Goal: Task Accomplishment & Management: Use online tool/utility

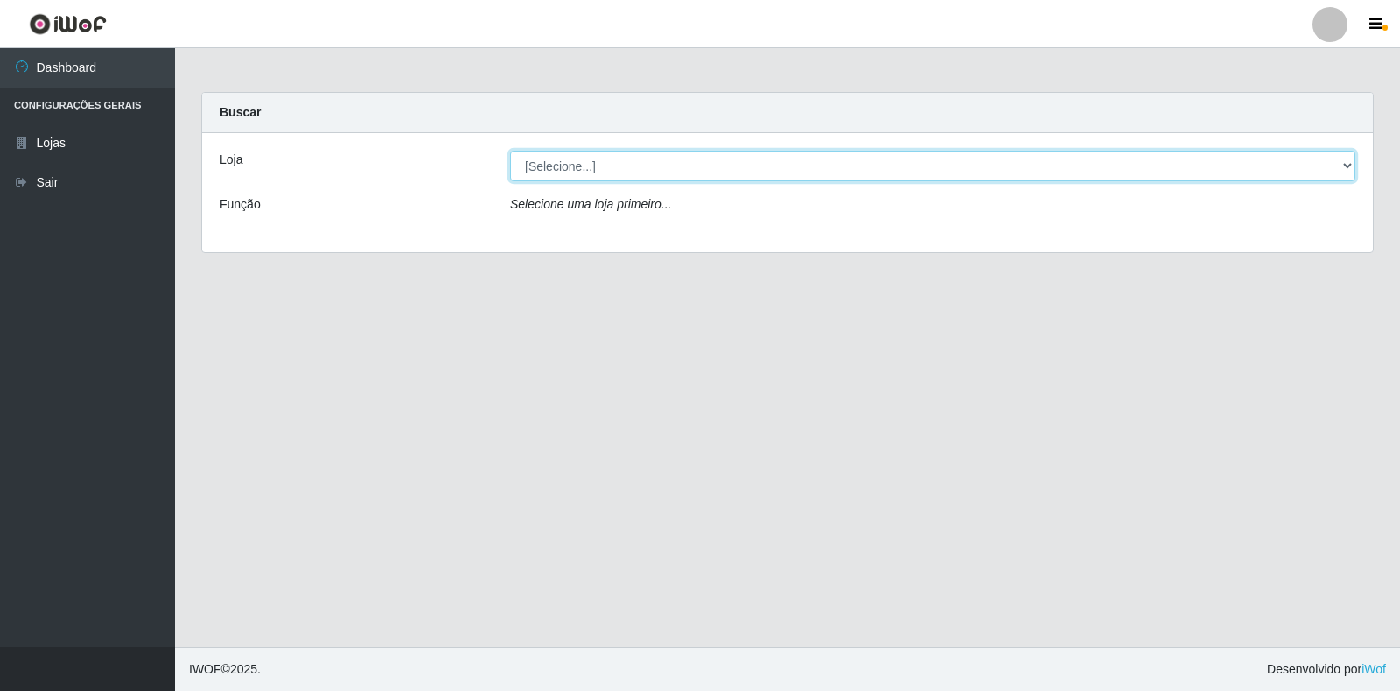
click at [1339, 165] on select "[Selecione...] Atacado Vem - [STREET_ADDRESS]" at bounding box center [933, 166] width 846 height 31
select select "455"
click at [510, 151] on select "[Selecione...] Atacado Vem - [STREET_ADDRESS]" at bounding box center [933, 166] width 846 height 31
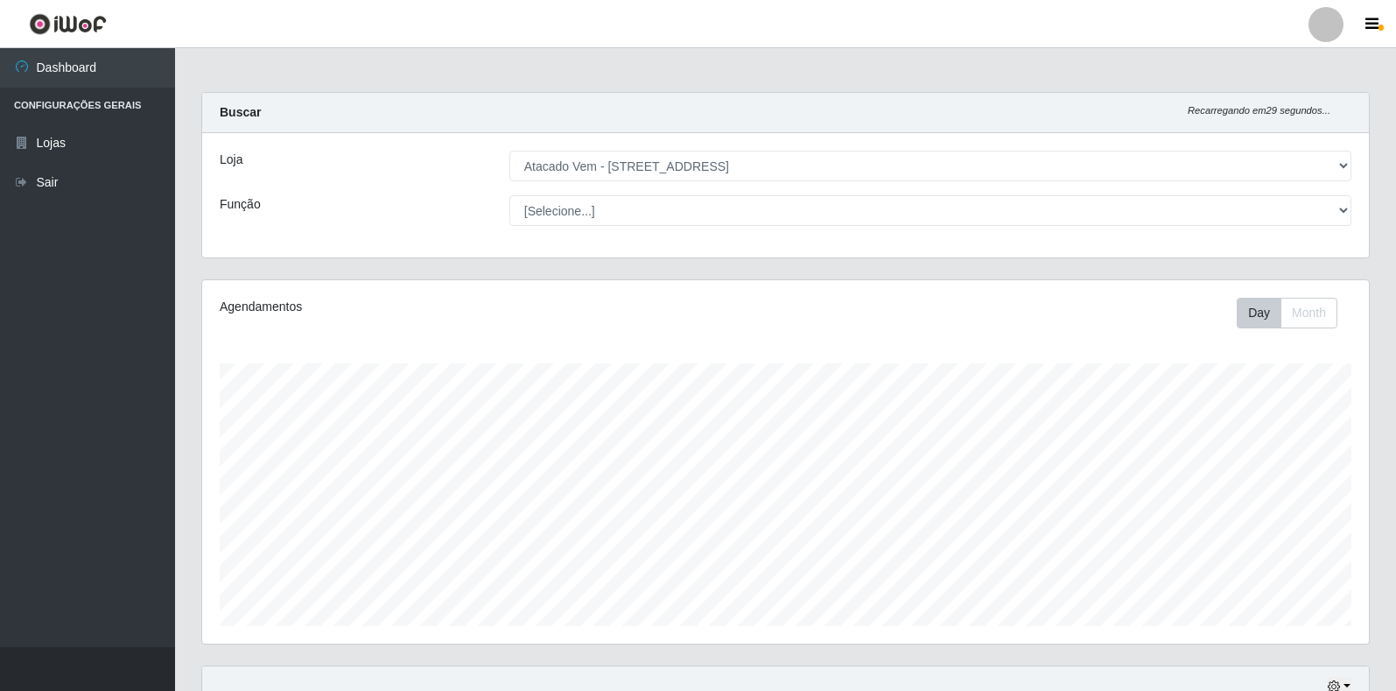
click at [1302, 229] on div "Loja [Selecione...] Atacado Vem - Loja 36 [GEOGRAPHIC_DATA] Função [Selecione..…" at bounding box center [785, 195] width 1167 height 124
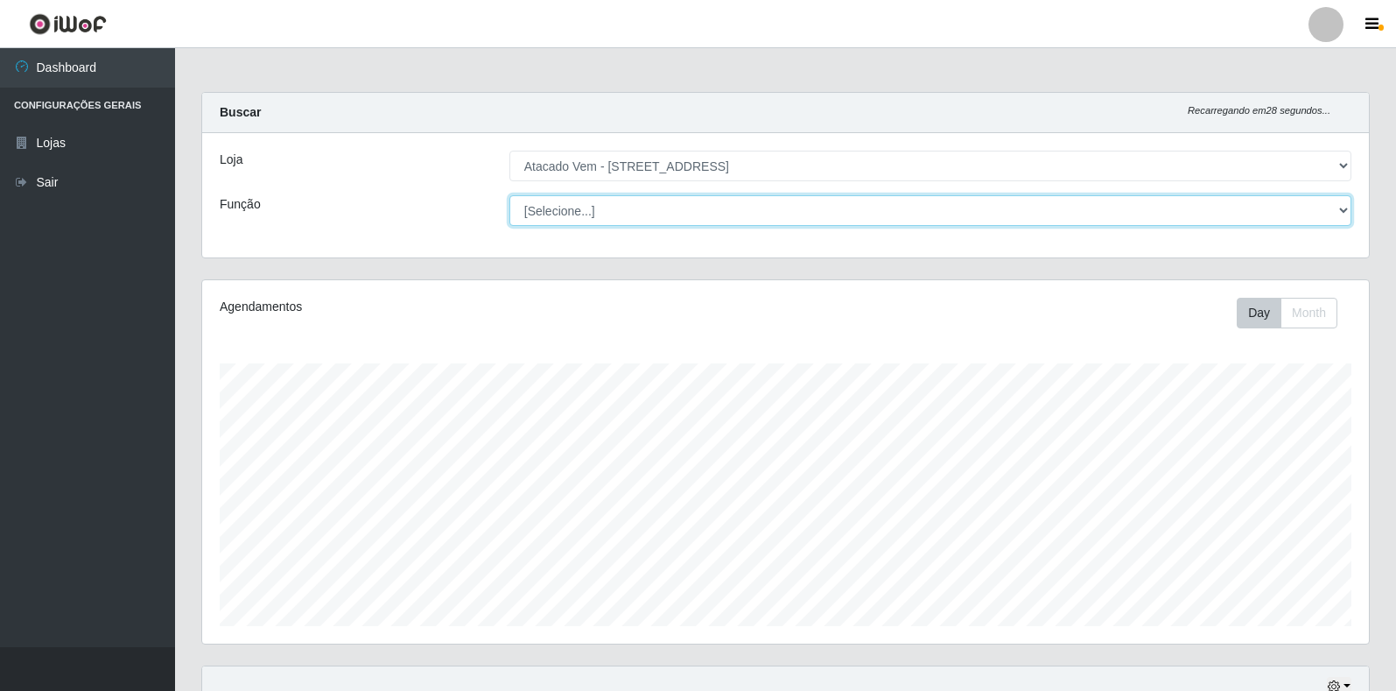
click at [1296, 215] on select "[Selecione...] Carregador e Descarregador de Caminhão Carregador e Descarregado…" at bounding box center [930, 210] width 842 height 31
select select "24"
click at [509, 195] on select "[Selecione...] Carregador e Descarregador de Caminhão Carregador e Descarregado…" at bounding box center [930, 210] width 842 height 31
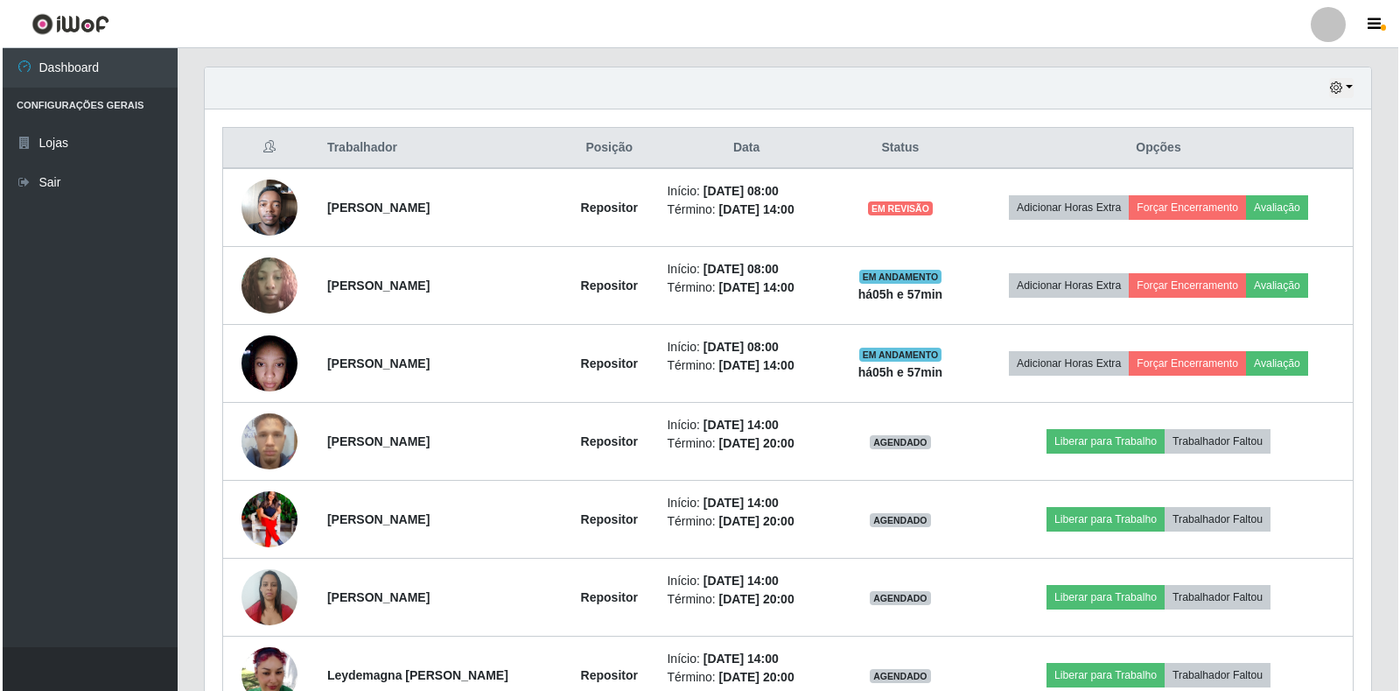
scroll to position [613, 0]
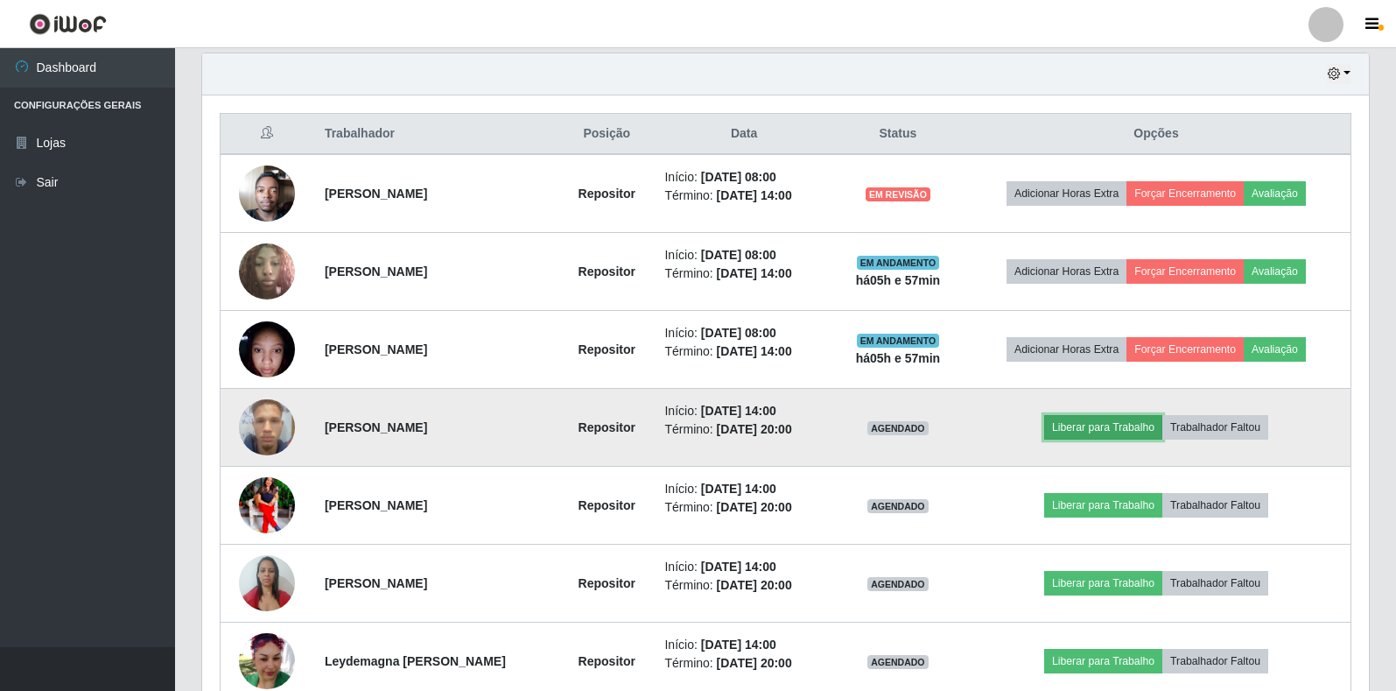
click at [1119, 433] on button "Liberar para Trabalho" at bounding box center [1103, 427] width 118 height 25
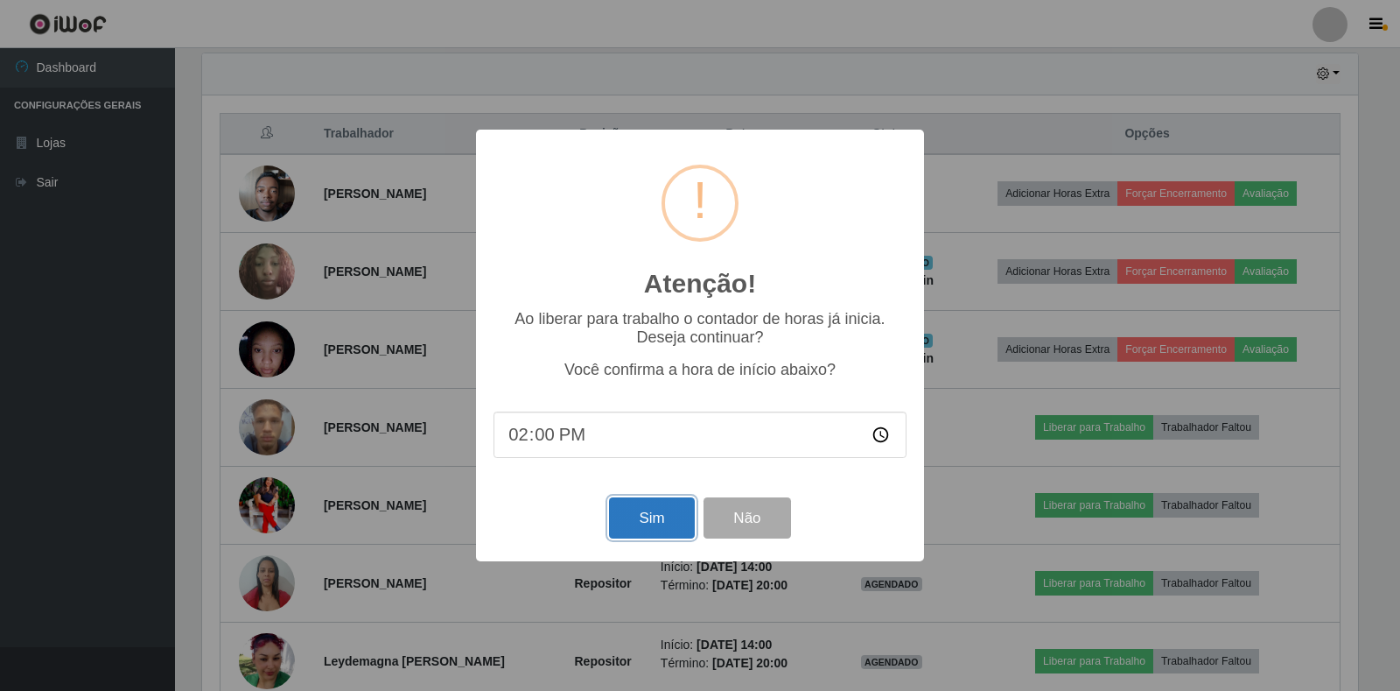
click at [670, 530] on button "Sim" at bounding box center [651, 517] width 85 height 41
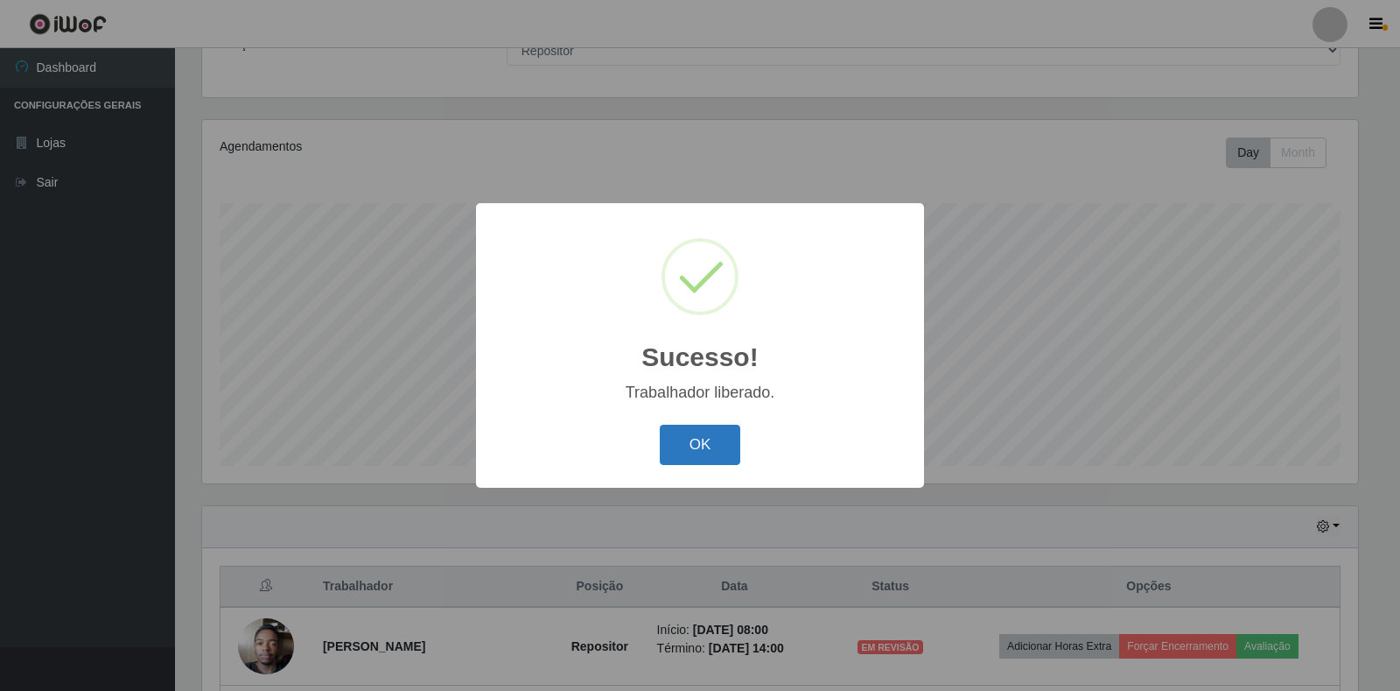
click at [692, 461] on button "OK" at bounding box center [700, 445] width 81 height 41
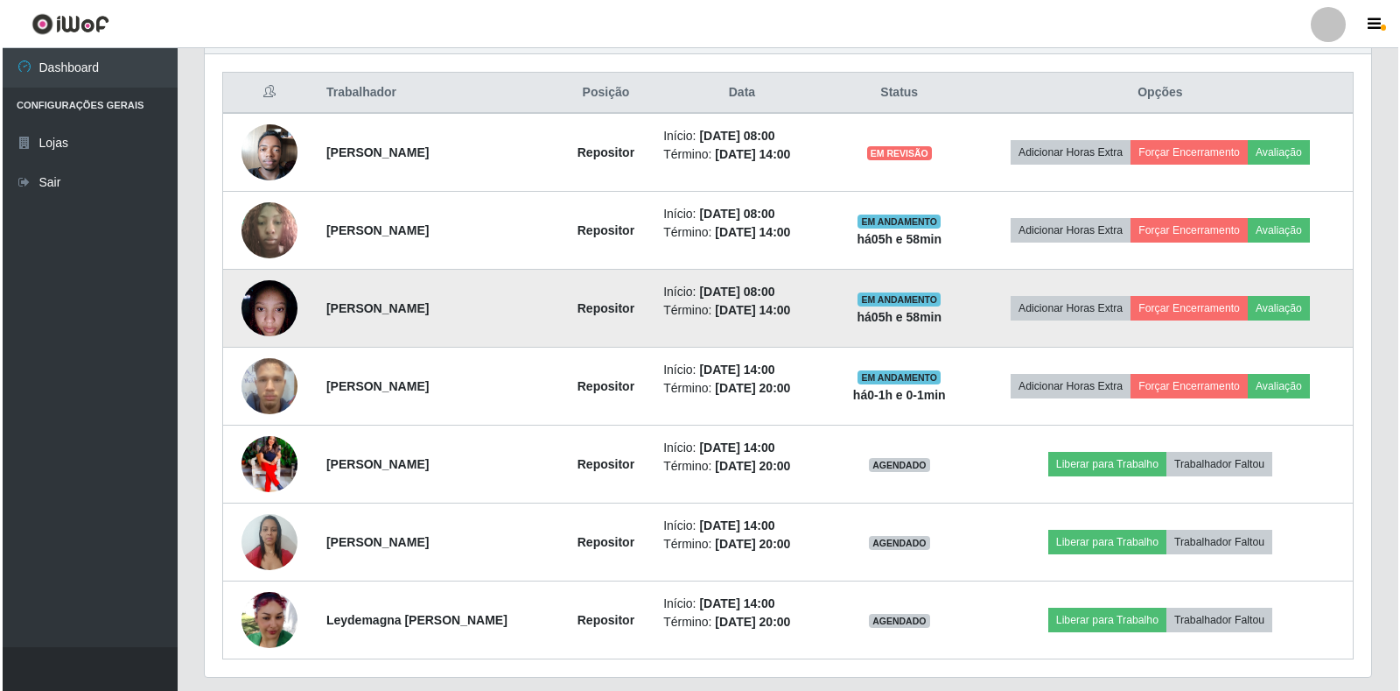
scroll to position [685, 0]
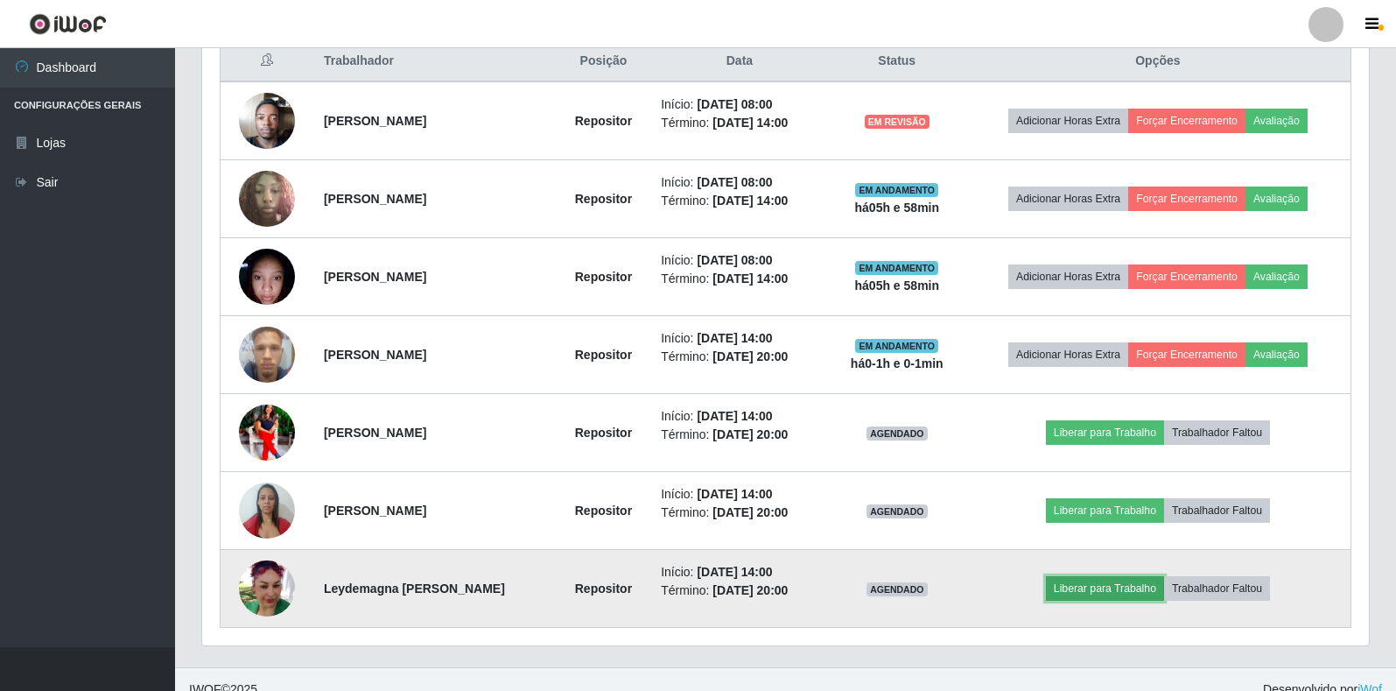
click at [1144, 593] on button "Liberar para Trabalho" at bounding box center [1105, 588] width 118 height 25
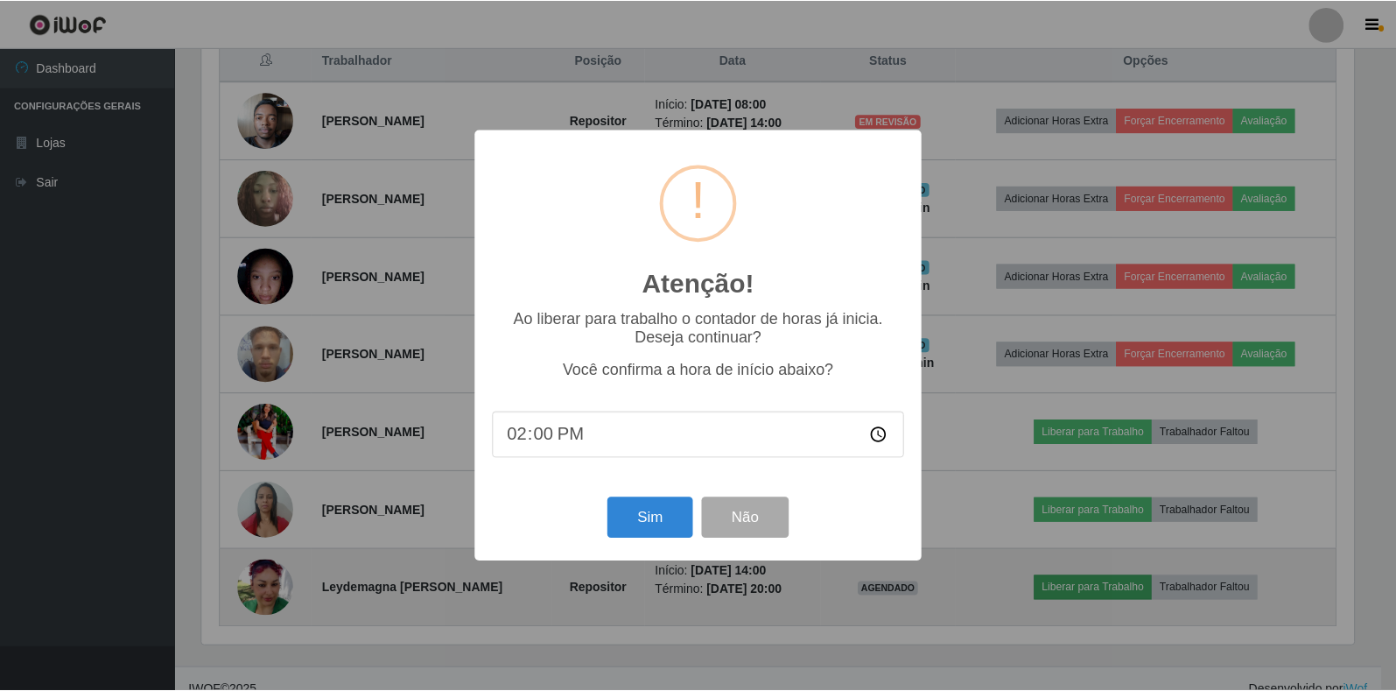
scroll to position [363, 1156]
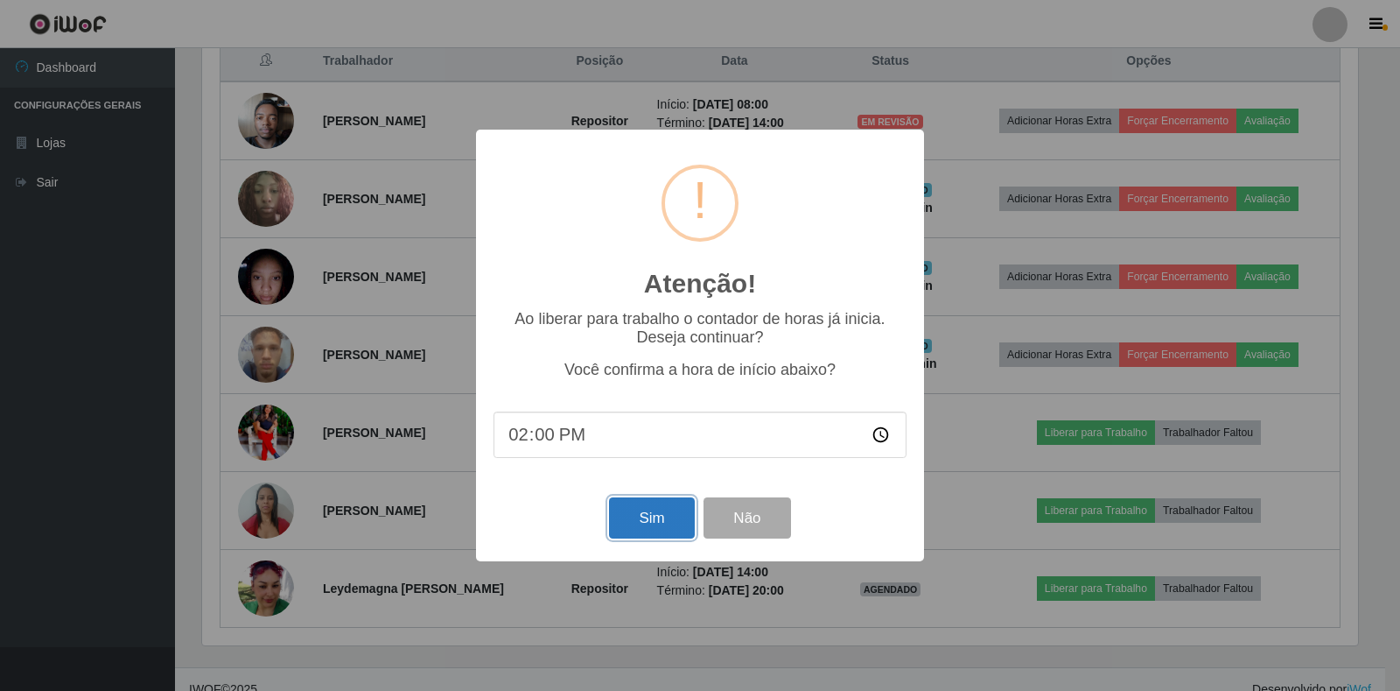
click at [648, 525] on button "Sim" at bounding box center [651, 517] width 85 height 41
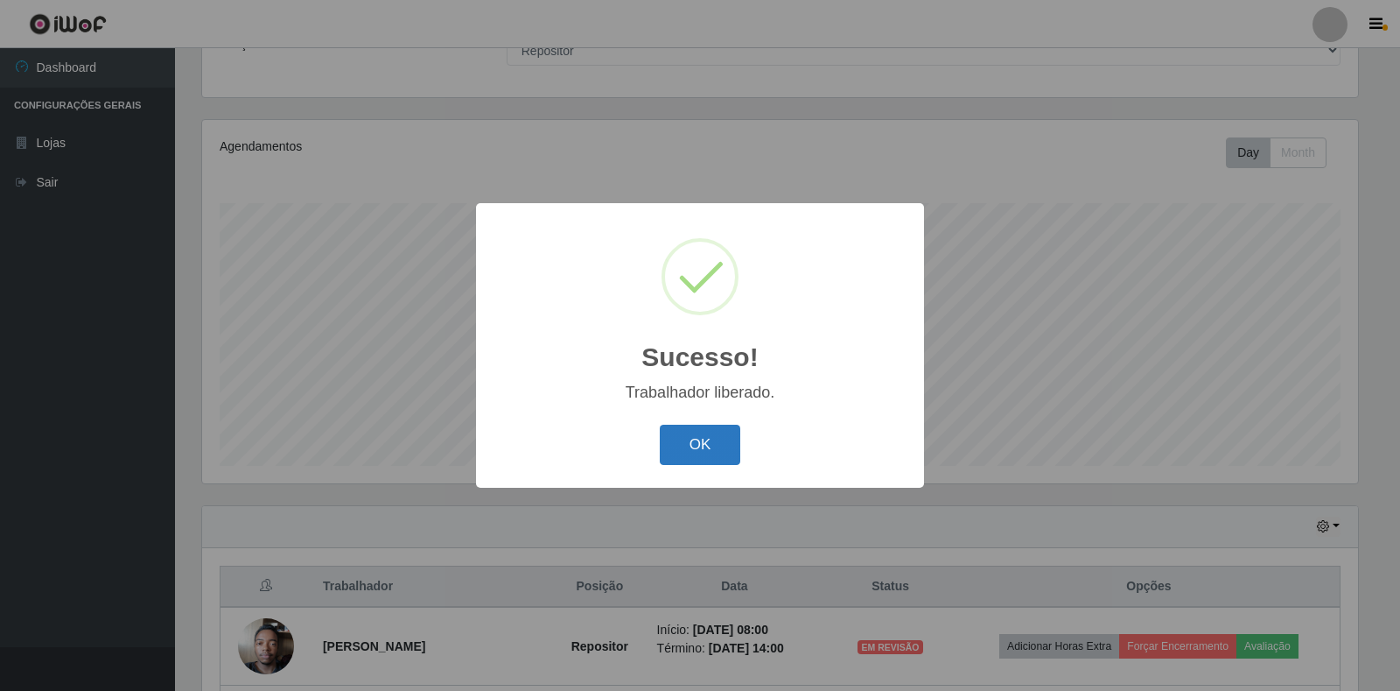
click at [702, 454] on button "OK" at bounding box center [700, 445] width 81 height 41
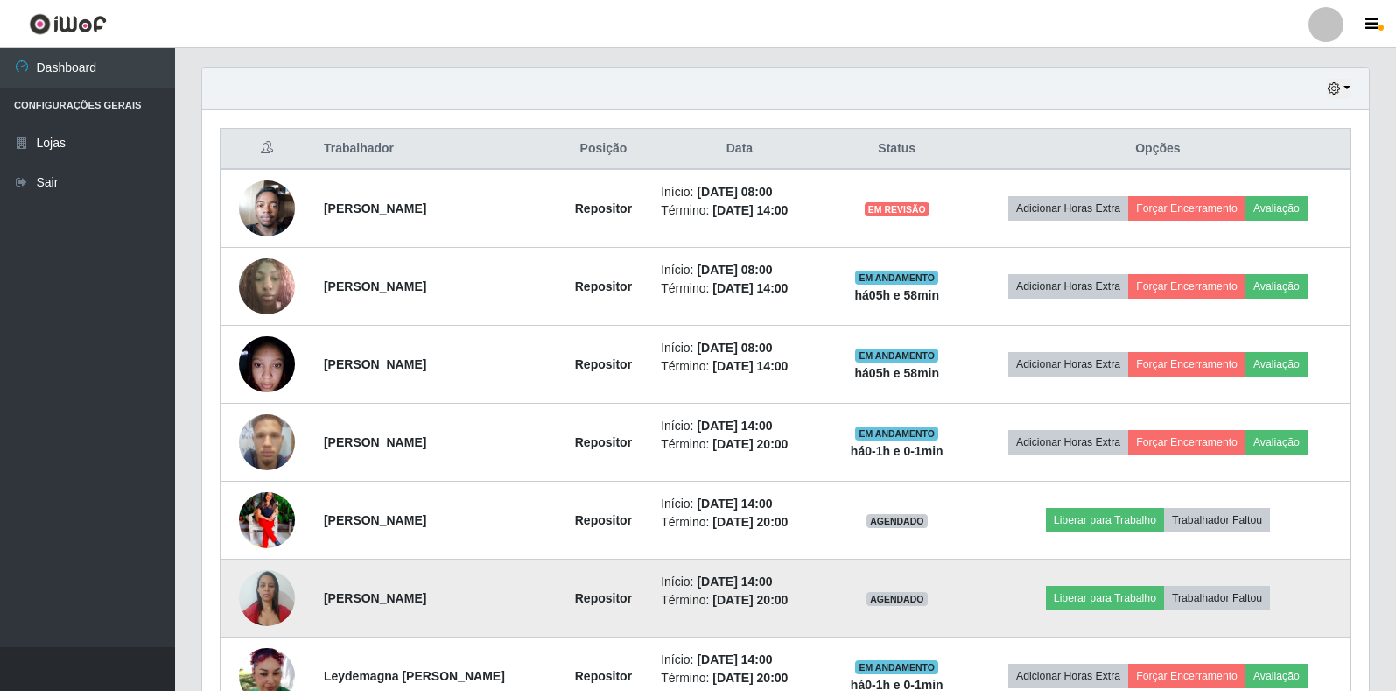
scroll to position [685, 0]
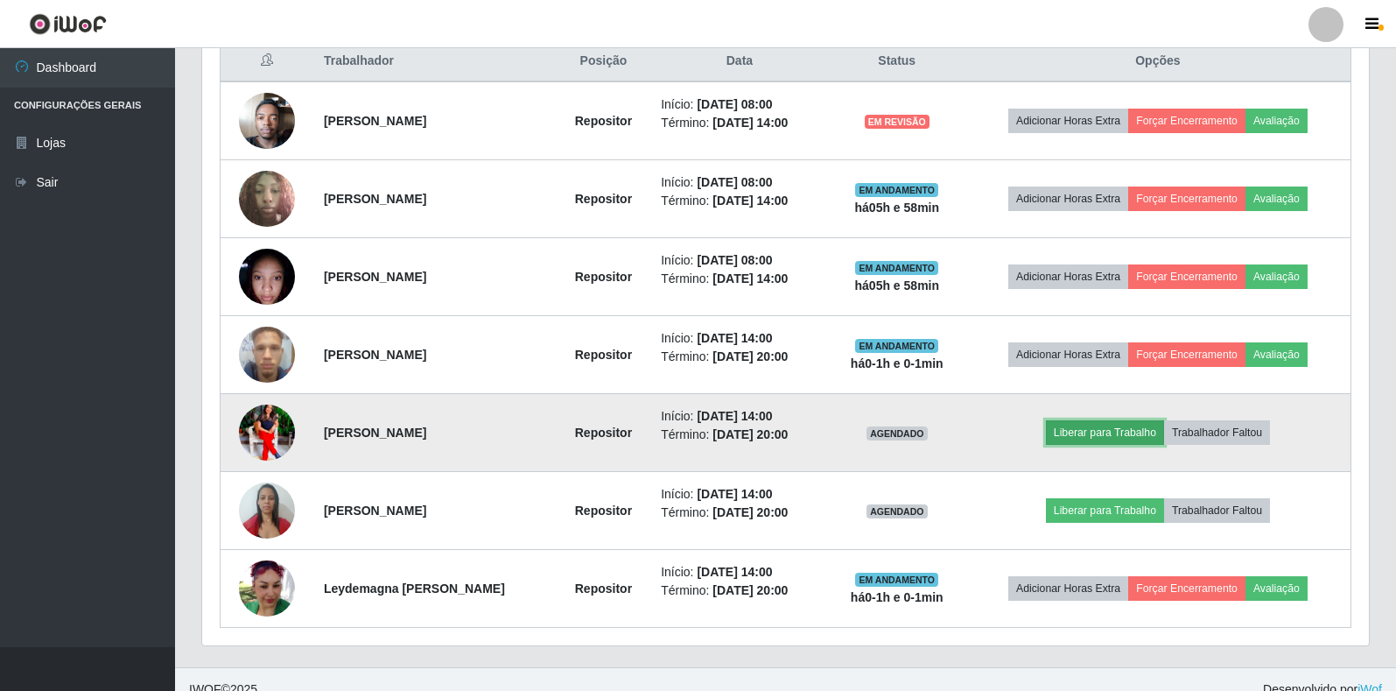
click at [1133, 437] on button "Liberar para Trabalho" at bounding box center [1105, 432] width 118 height 25
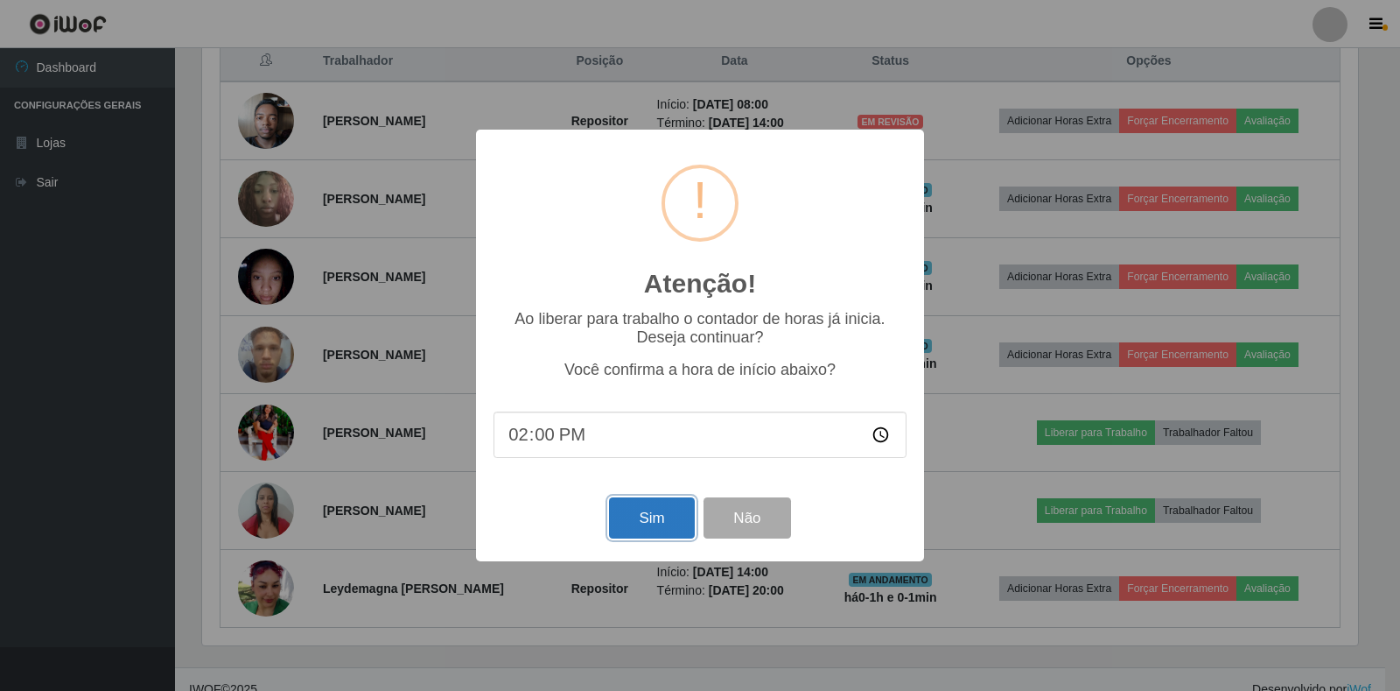
click at [666, 527] on button "Sim" at bounding box center [651, 517] width 85 height 41
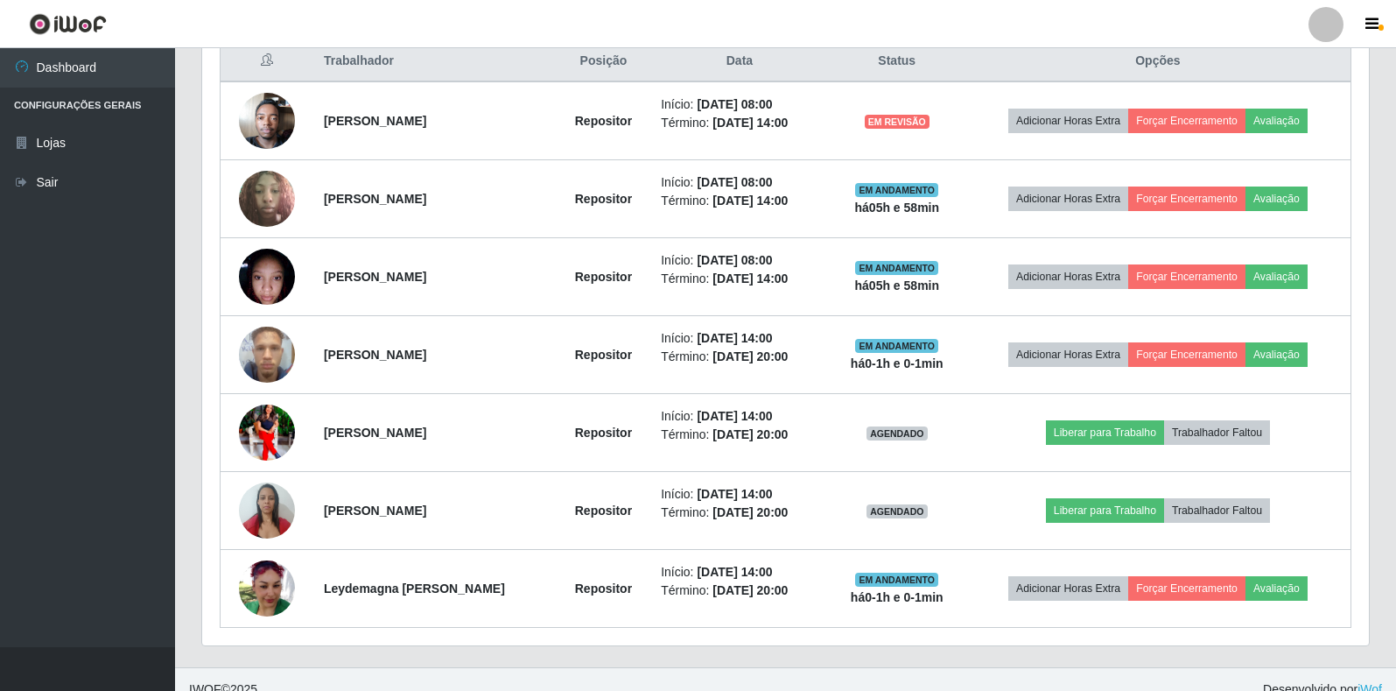
scroll to position [0, 0]
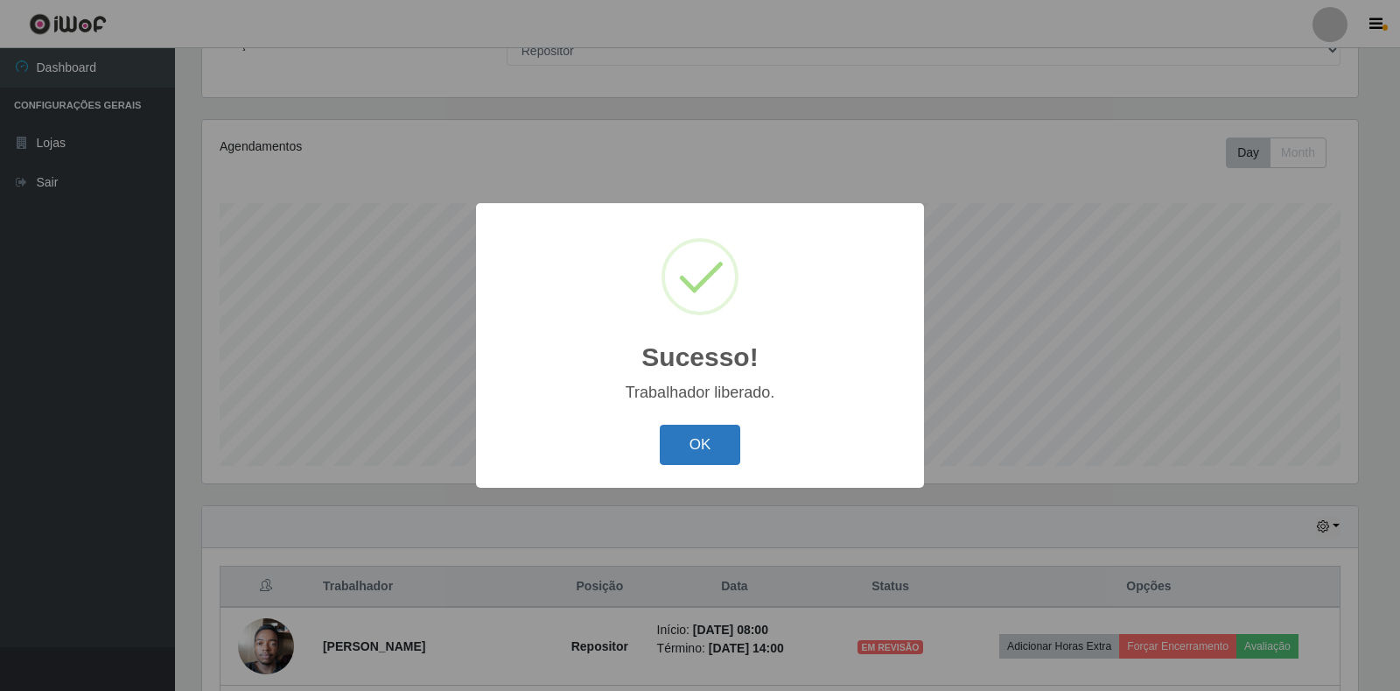
click at [699, 431] on button "OK" at bounding box center [700, 445] width 81 height 41
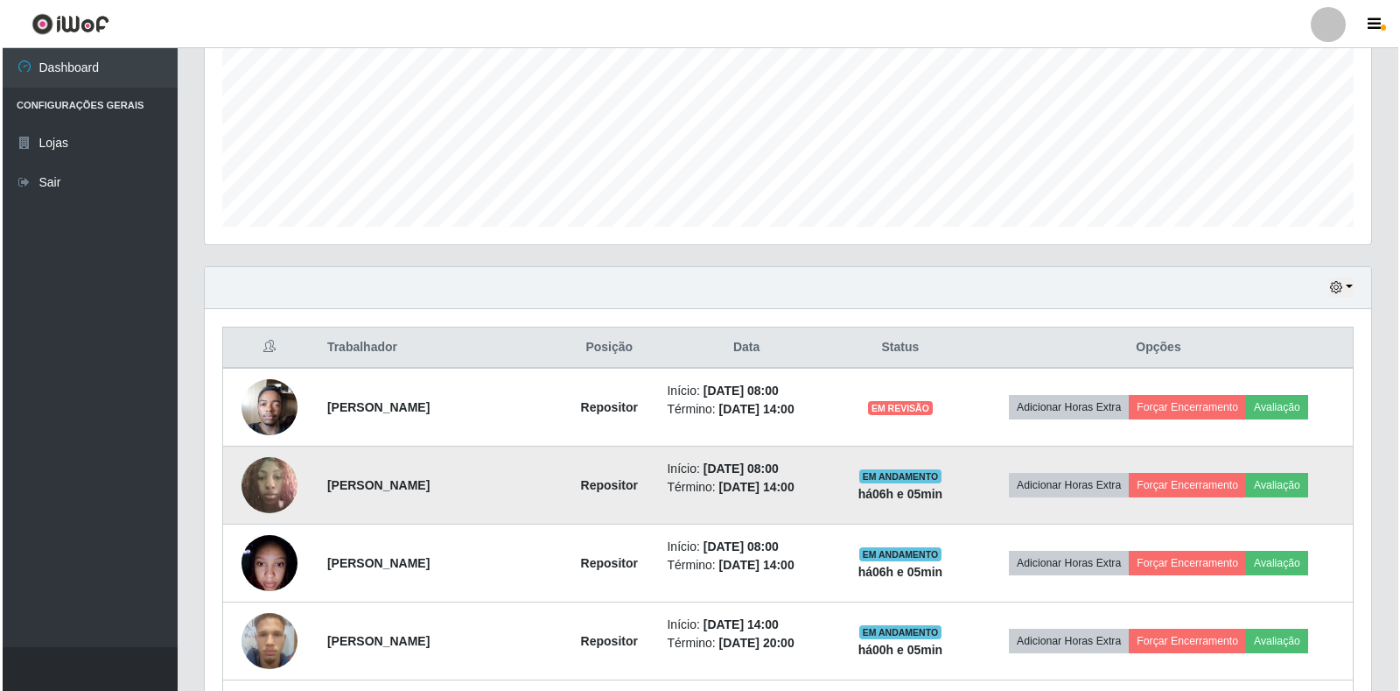
scroll to position [598, 0]
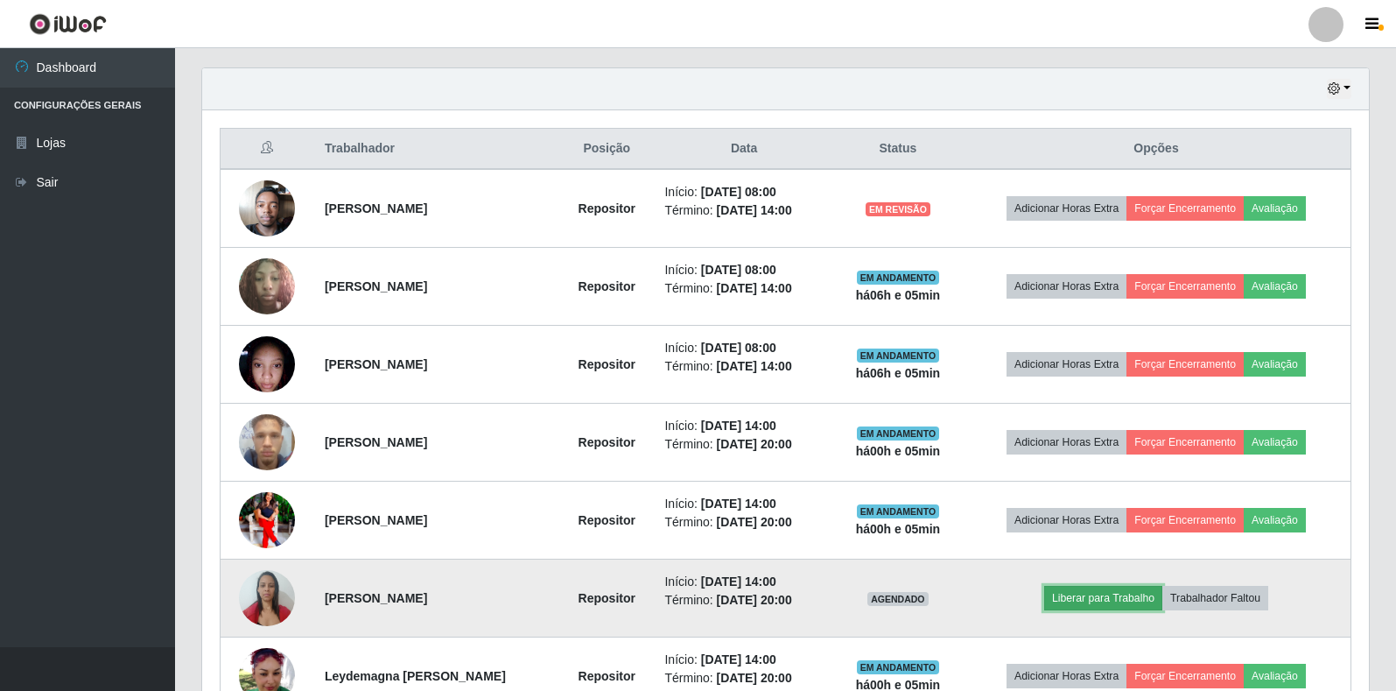
click at [1119, 603] on button "Liberar para Trabalho" at bounding box center [1103, 598] width 118 height 25
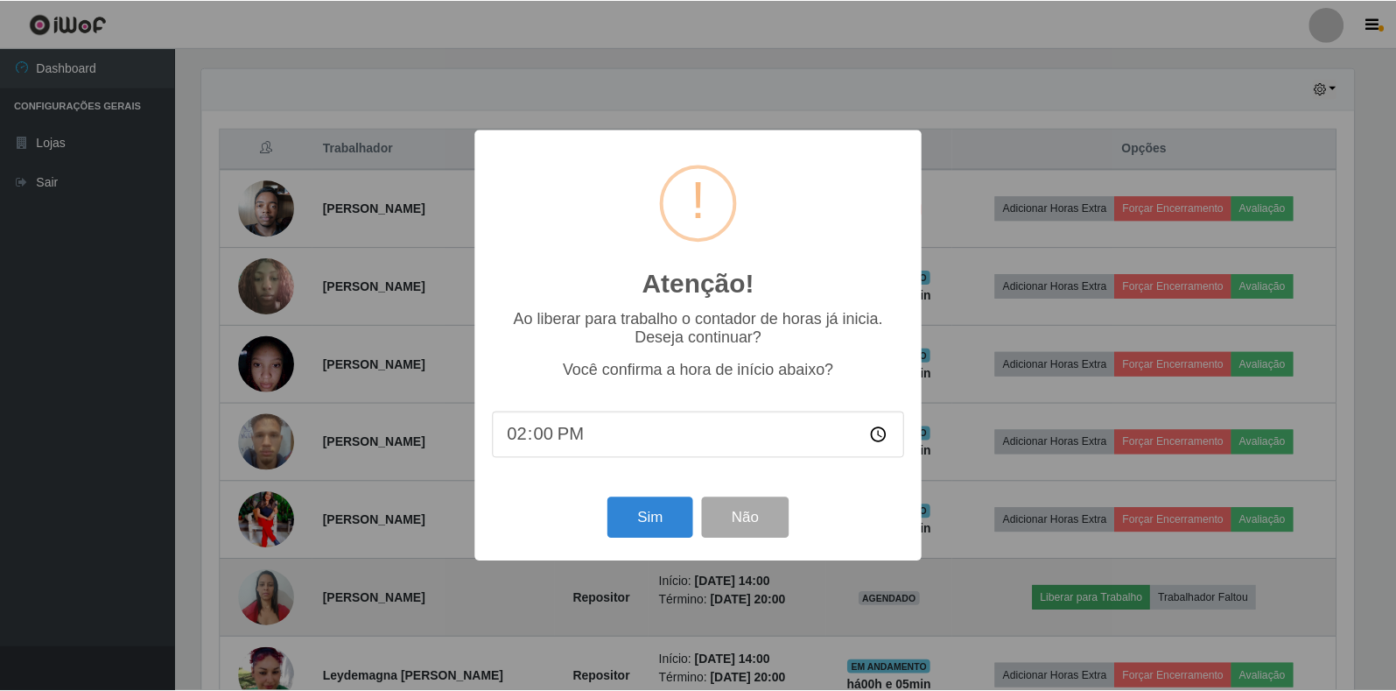
scroll to position [363, 1156]
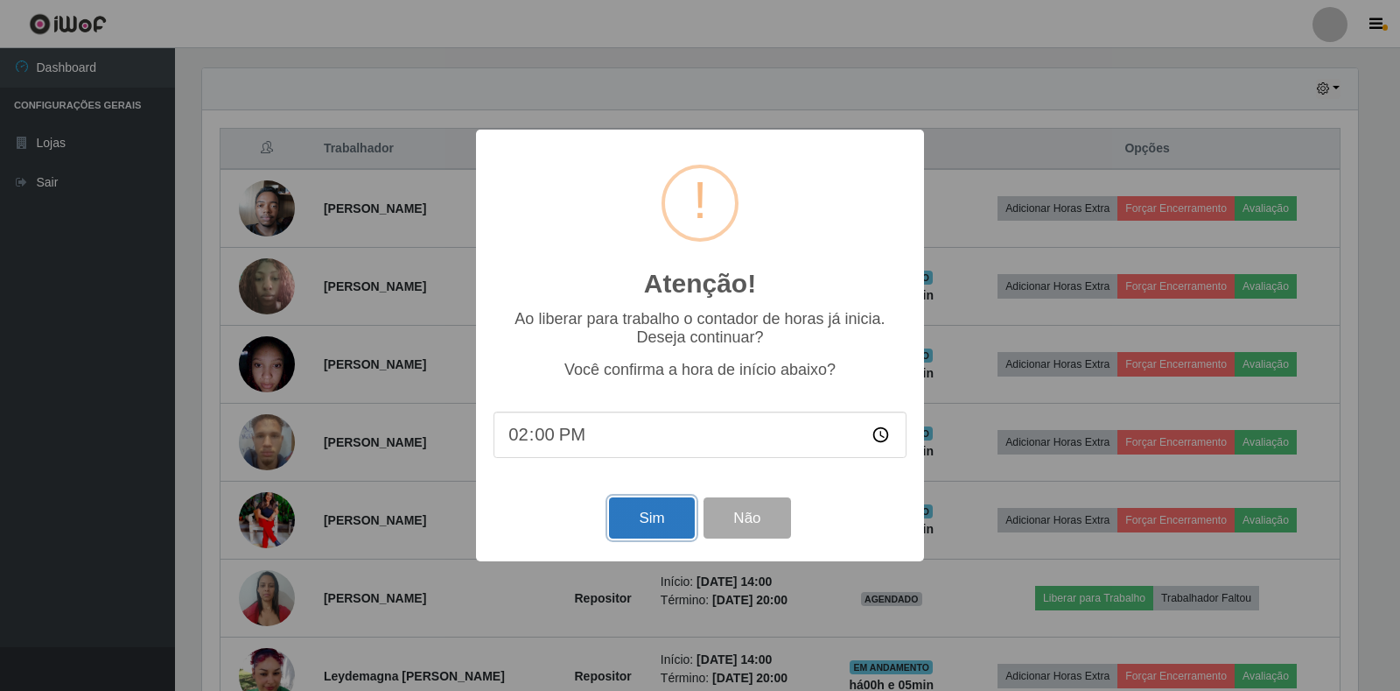
click at [664, 531] on button "Sim" at bounding box center [651, 517] width 85 height 41
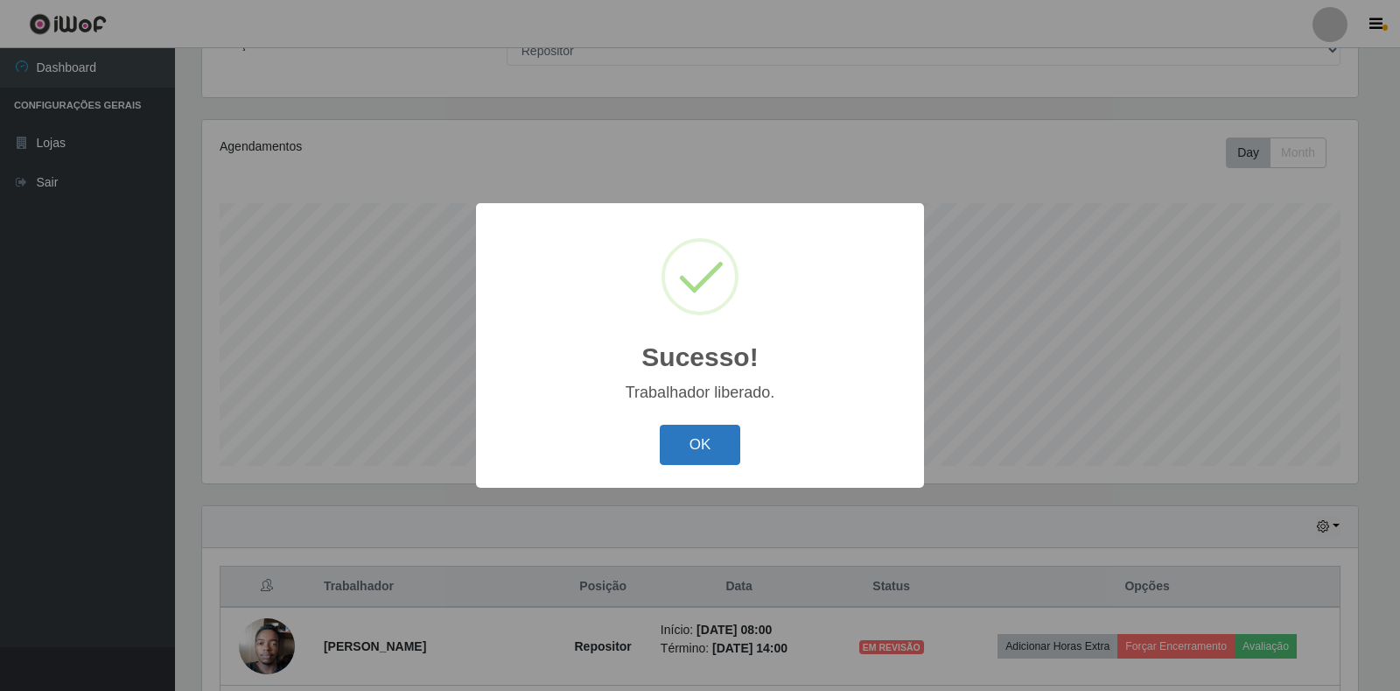
click at [687, 448] on button "OK" at bounding box center [700, 445] width 81 height 41
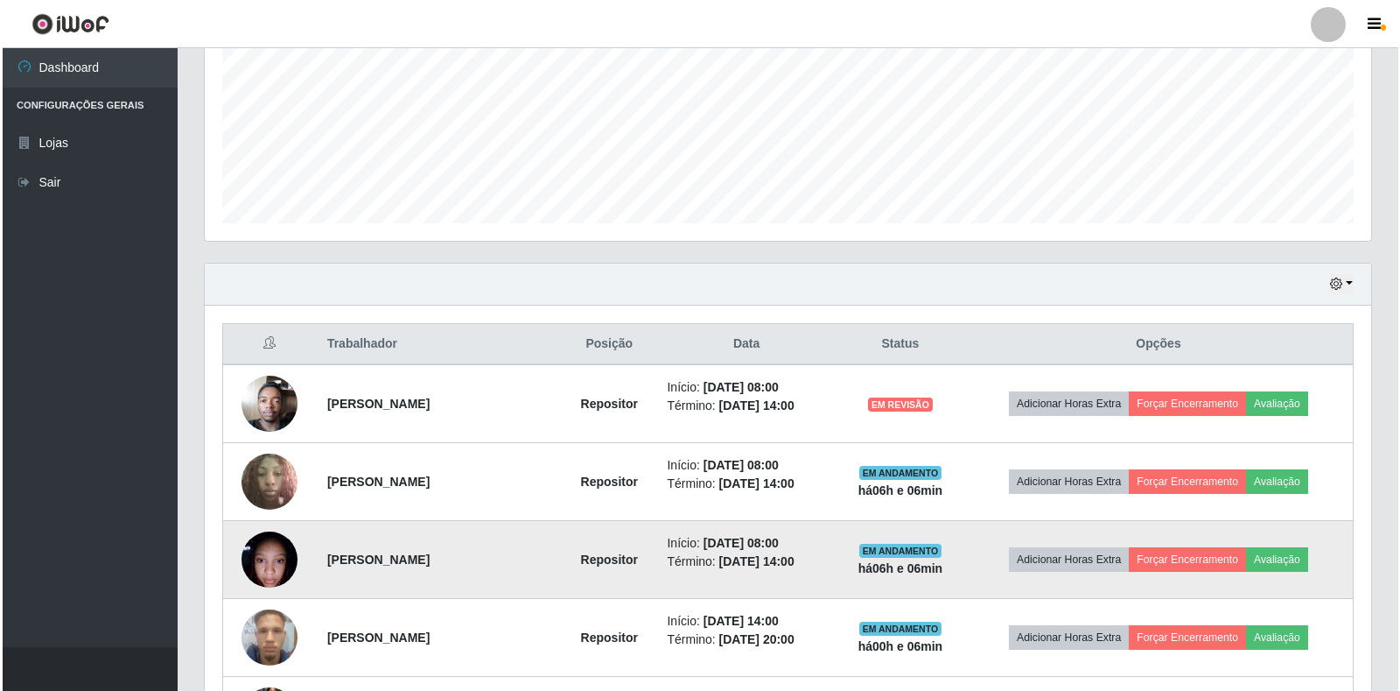
scroll to position [423, 0]
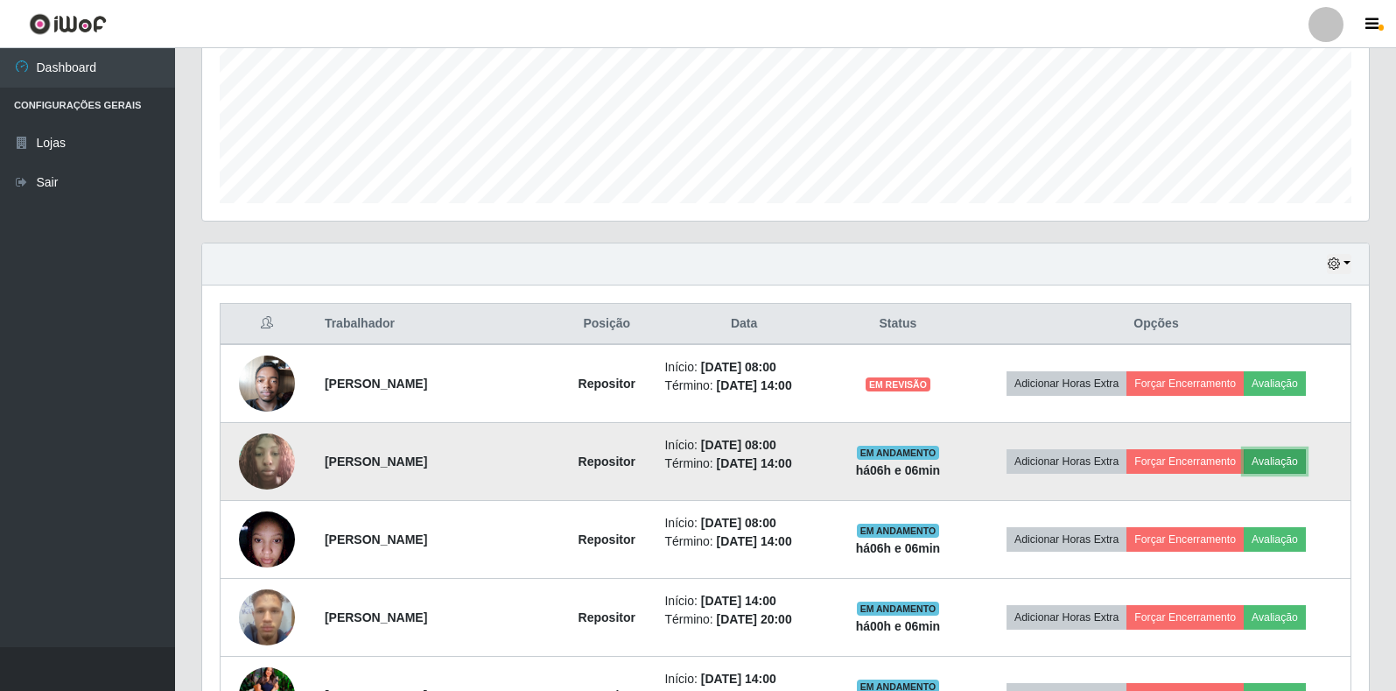
click at [1302, 463] on button "Avaliação" at bounding box center [1275, 461] width 62 height 25
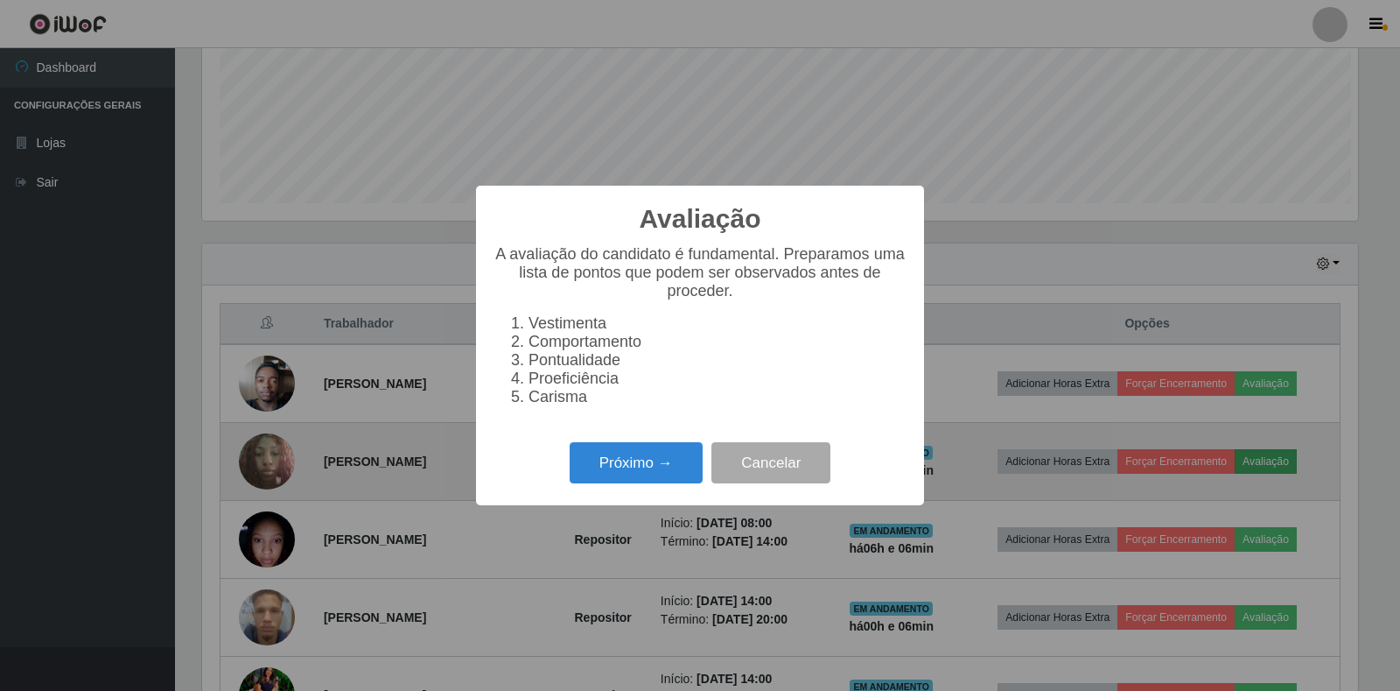
scroll to position [363, 1156]
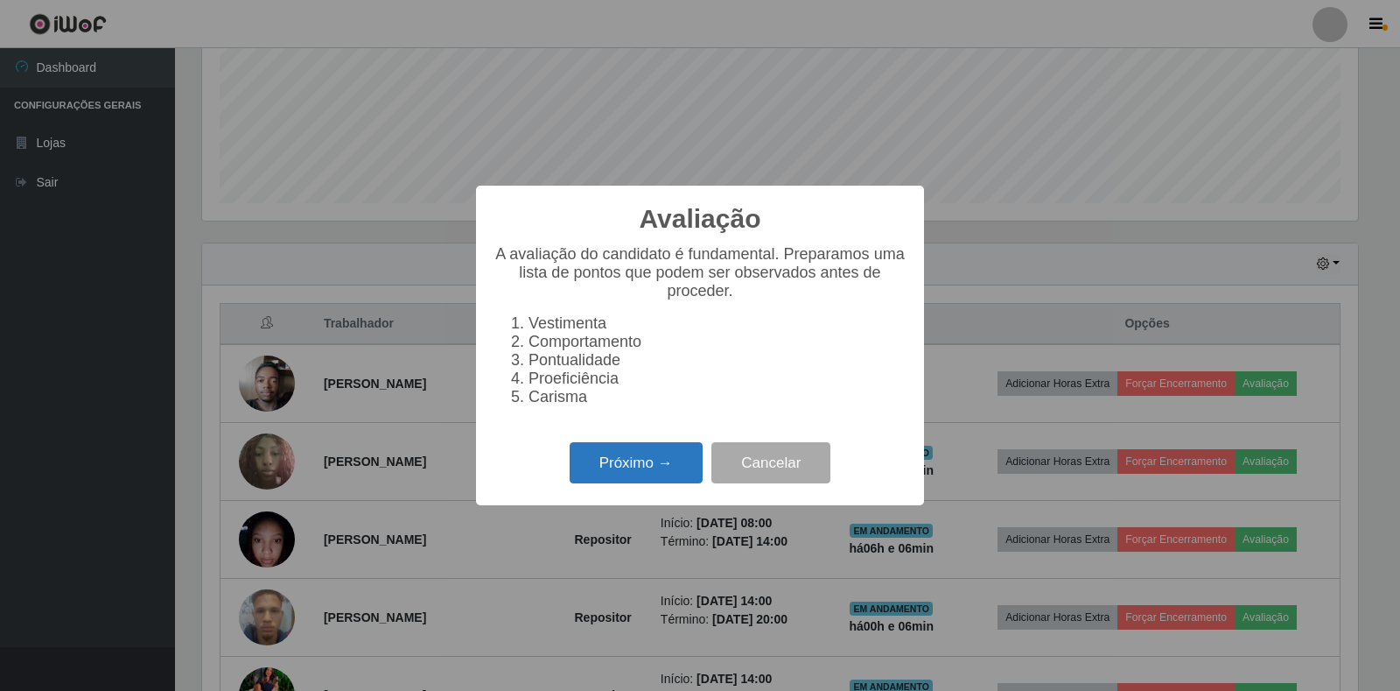
click at [628, 481] on button "Próximo →" at bounding box center [636, 462] width 133 height 41
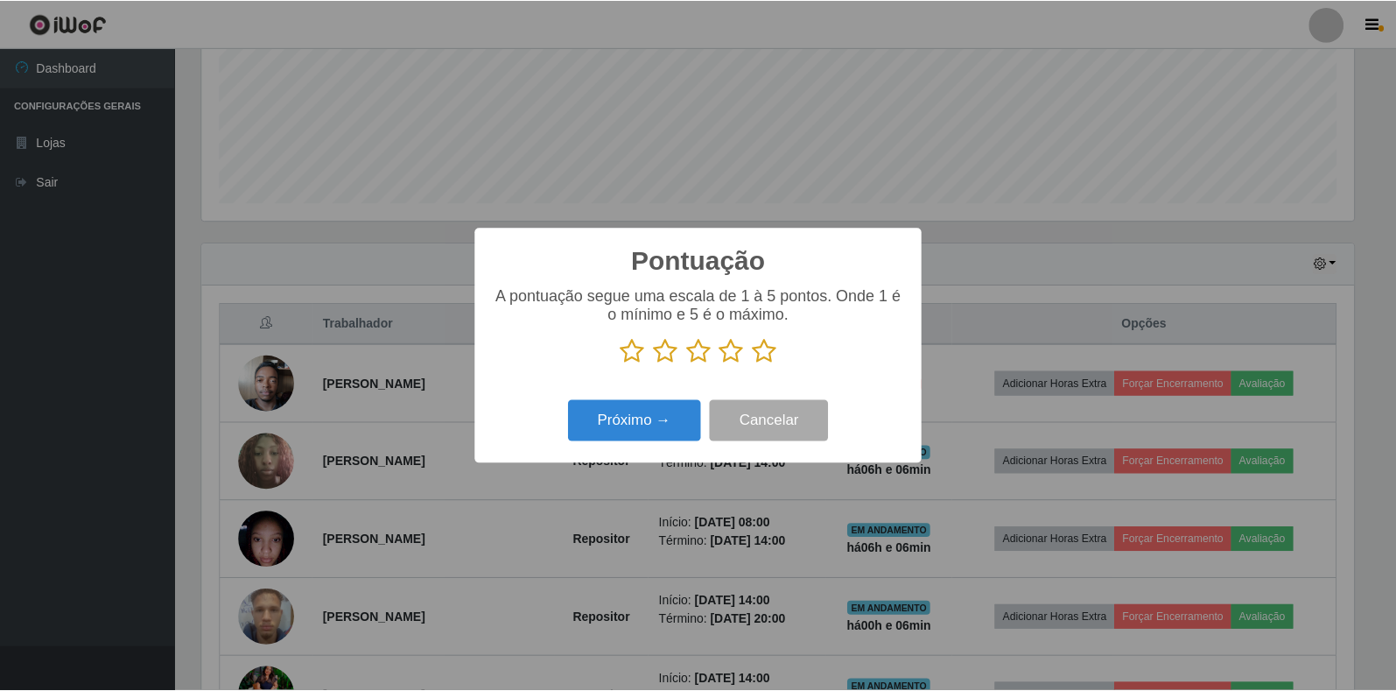
scroll to position [874922, 874129]
click at [651, 424] on button "Próximo →" at bounding box center [636, 420] width 133 height 41
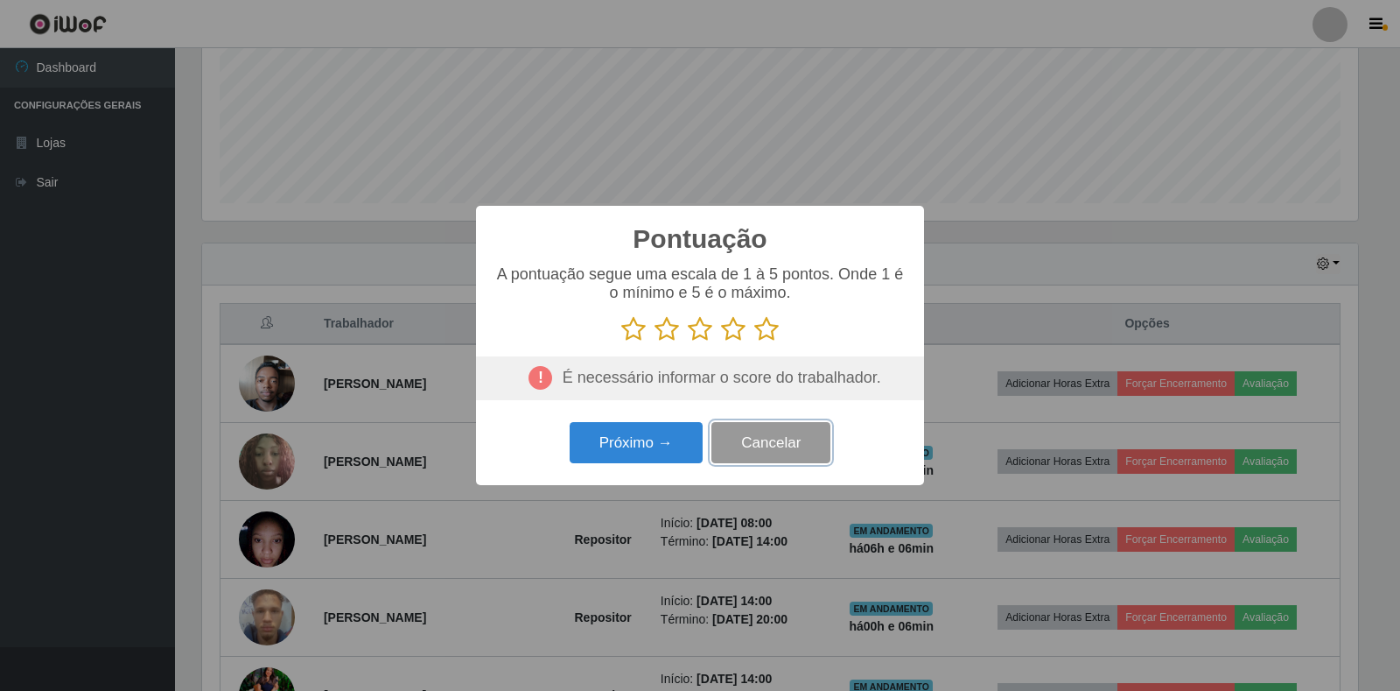
click at [764, 449] on button "Cancelar" at bounding box center [771, 442] width 119 height 41
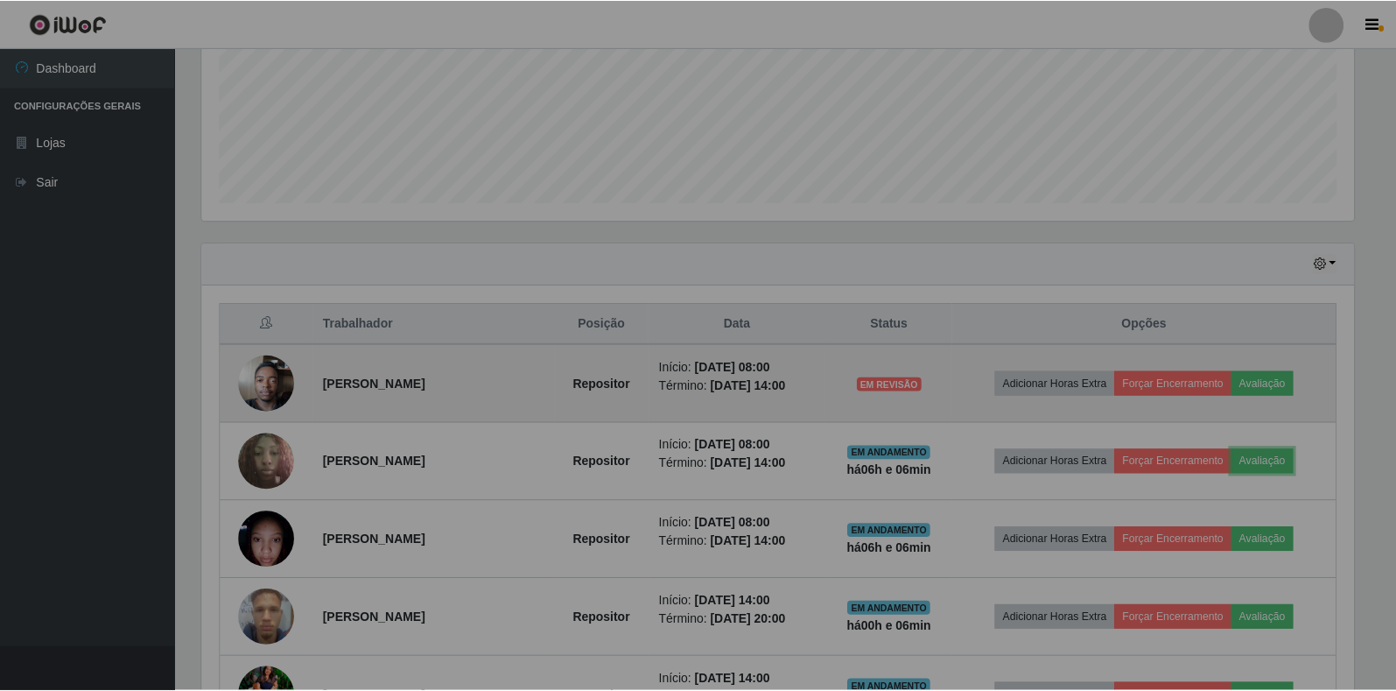
scroll to position [363, 1167]
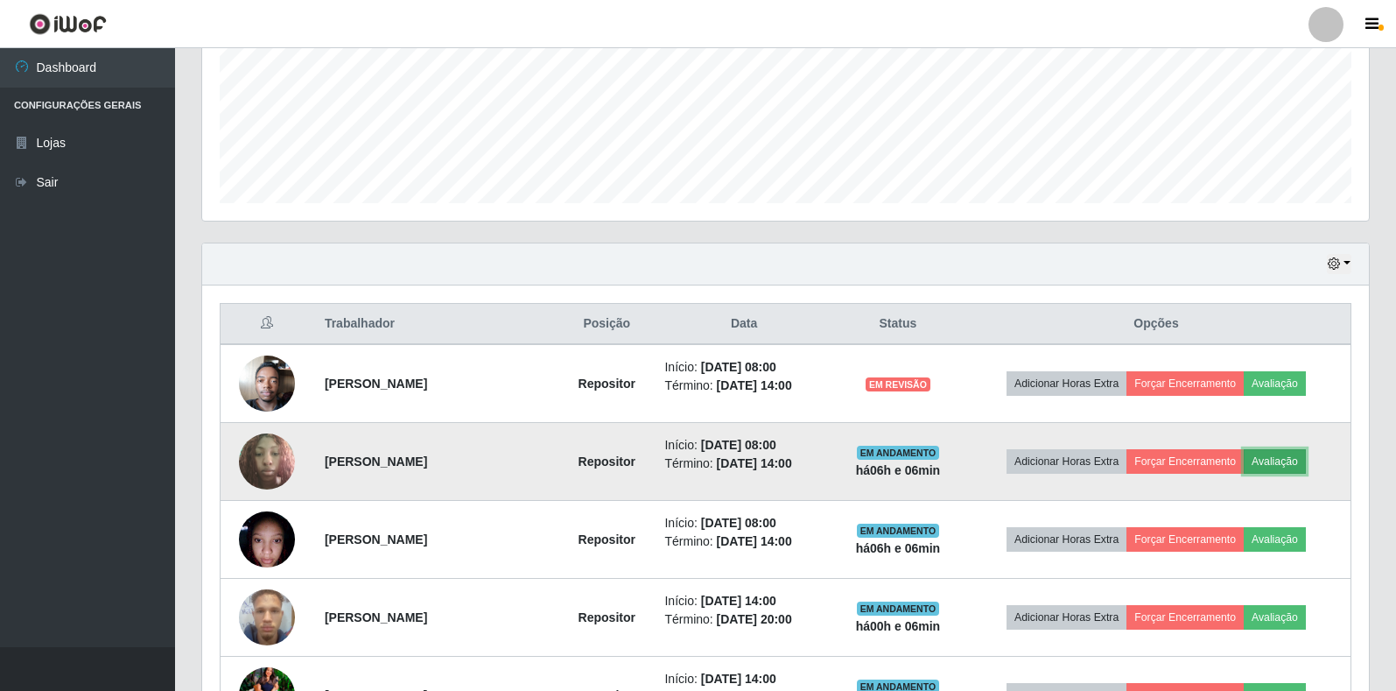
click at [1294, 472] on button "Avaliação" at bounding box center [1275, 461] width 62 height 25
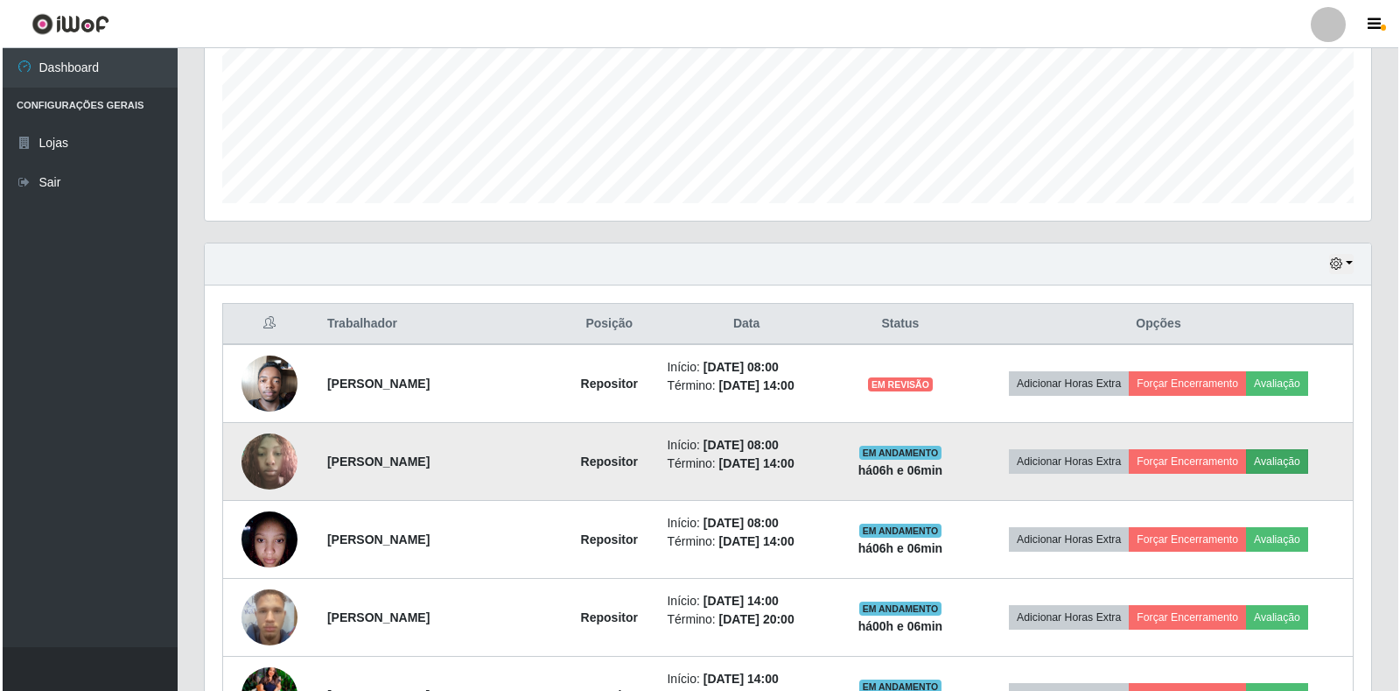
scroll to position [363, 1156]
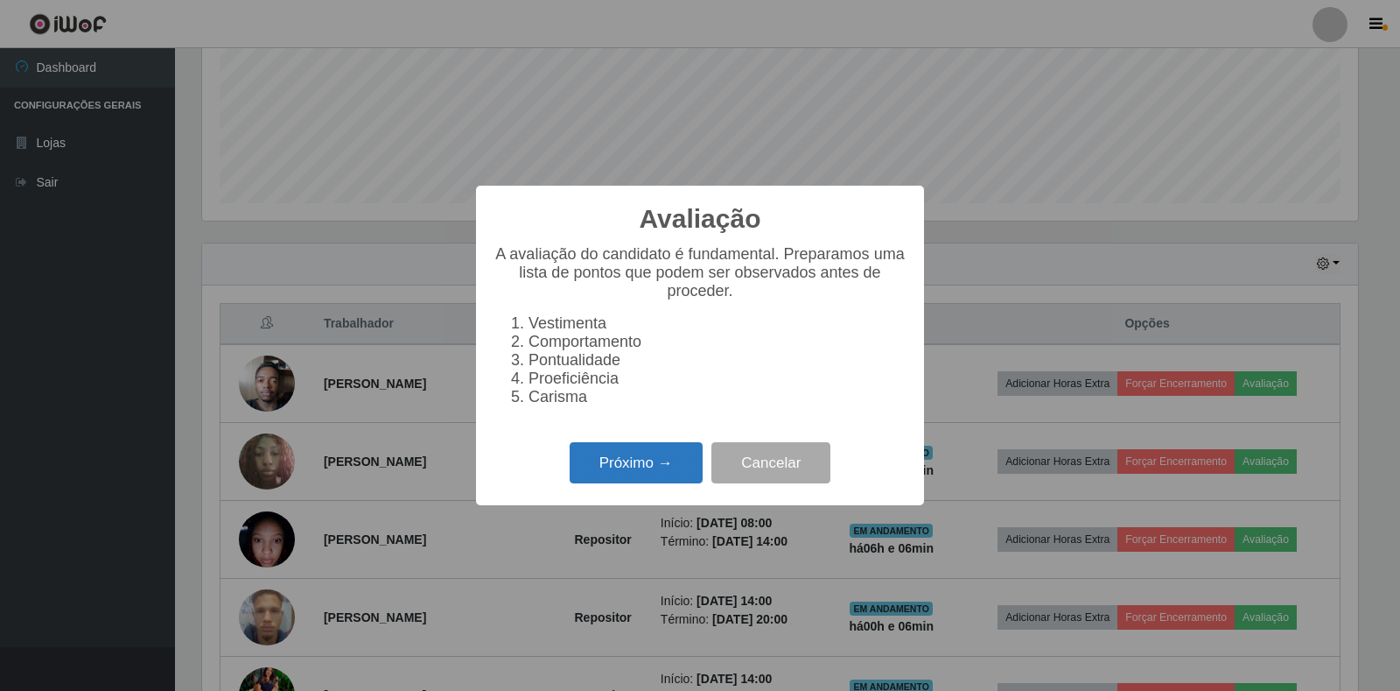
click at [639, 477] on button "Próximo →" at bounding box center [636, 462] width 133 height 41
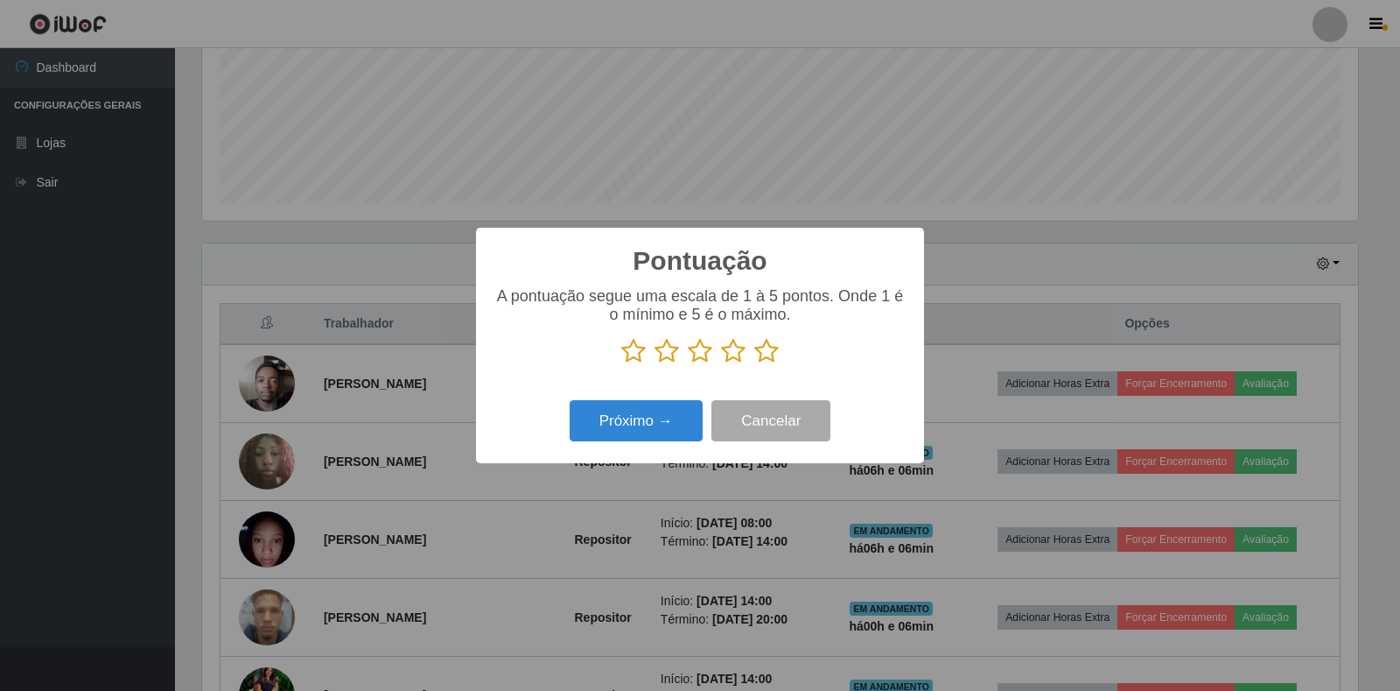
click at [773, 351] on icon at bounding box center [766, 351] width 25 height 26
click at [754, 364] on input "radio" at bounding box center [754, 364] width 0 height 0
click at [645, 441] on button "Próximo →" at bounding box center [636, 420] width 133 height 41
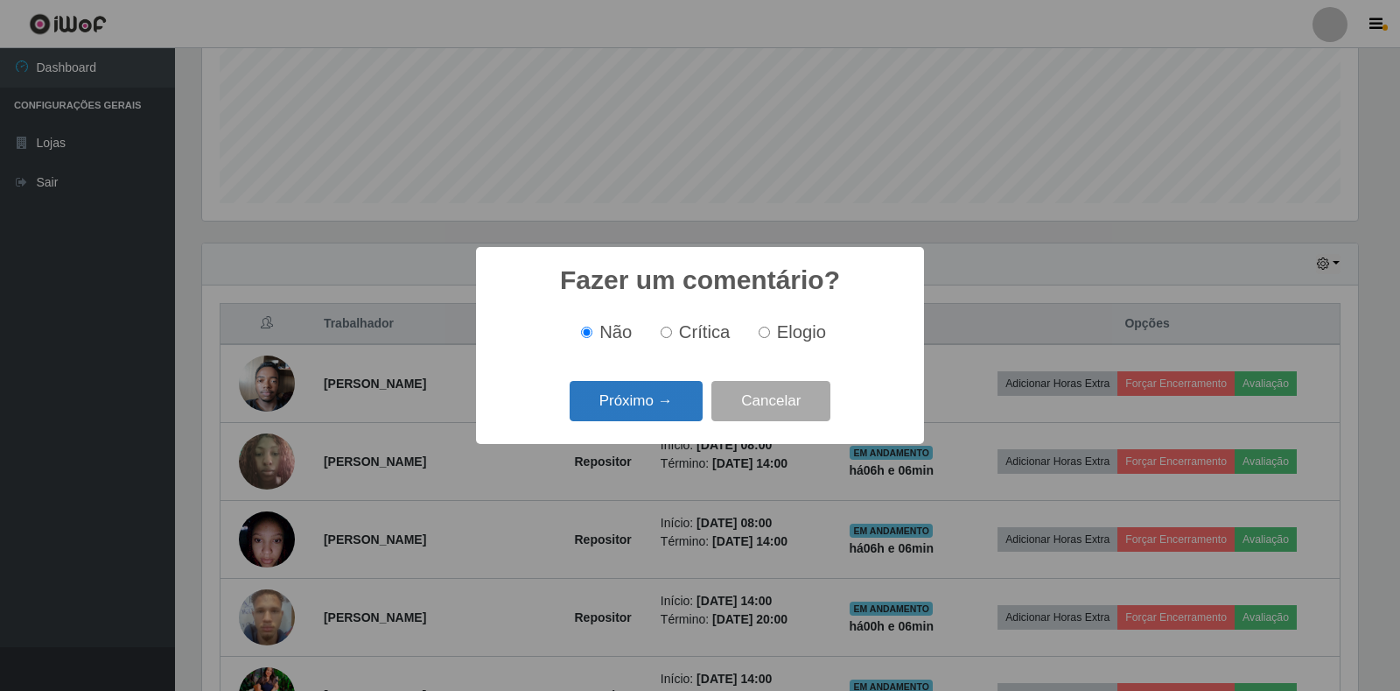
click at [668, 406] on button "Próximo →" at bounding box center [636, 401] width 133 height 41
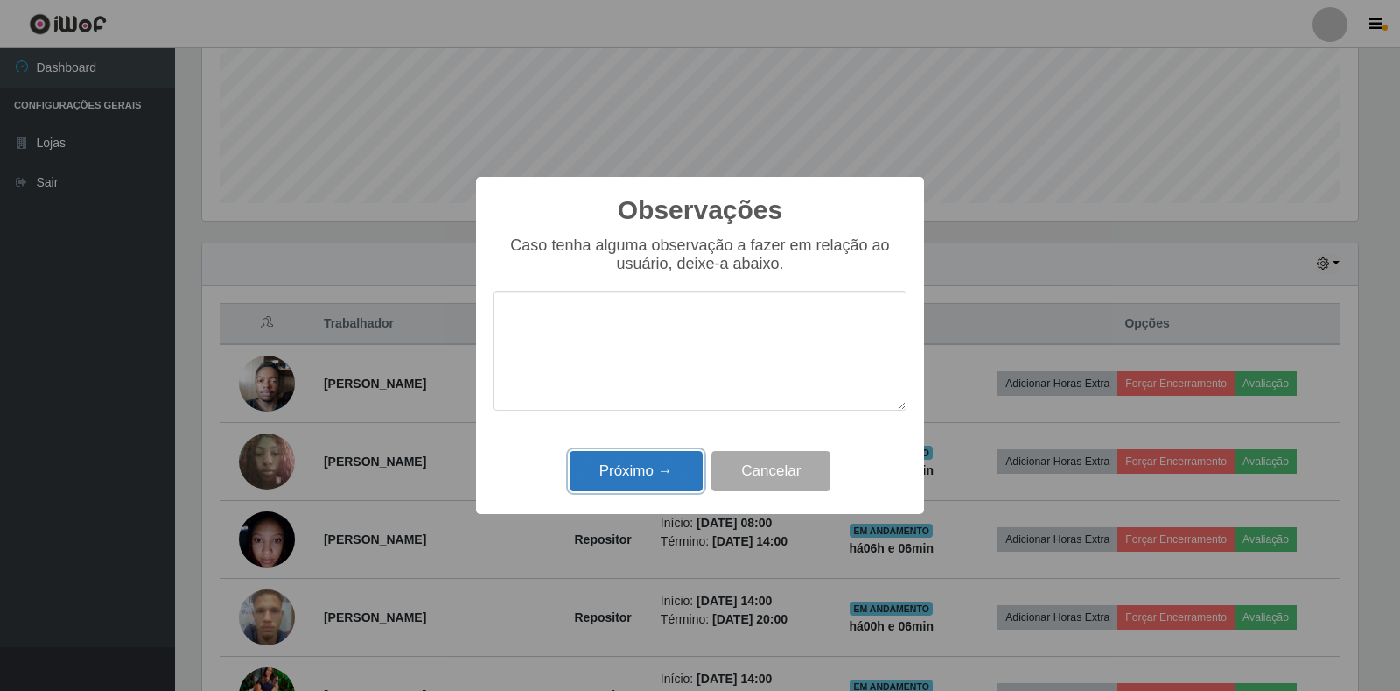
click at [655, 476] on button "Próximo →" at bounding box center [636, 471] width 133 height 41
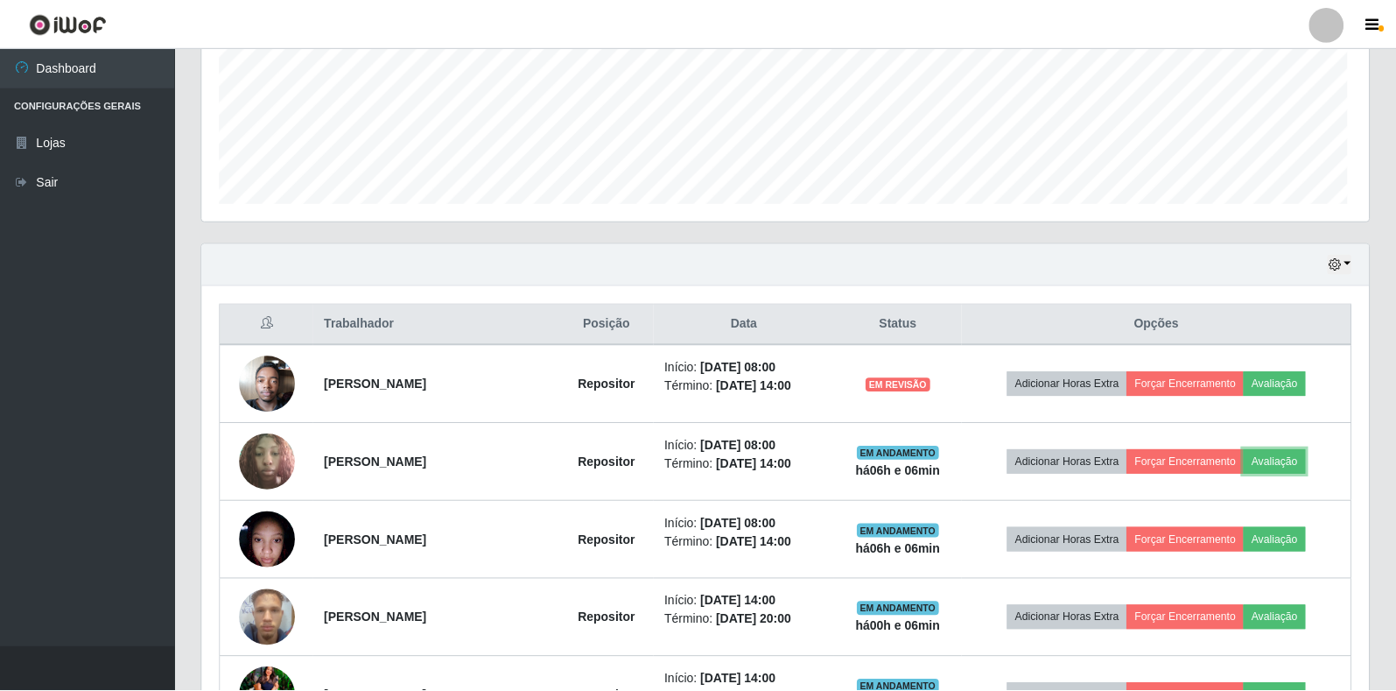
scroll to position [363, 1167]
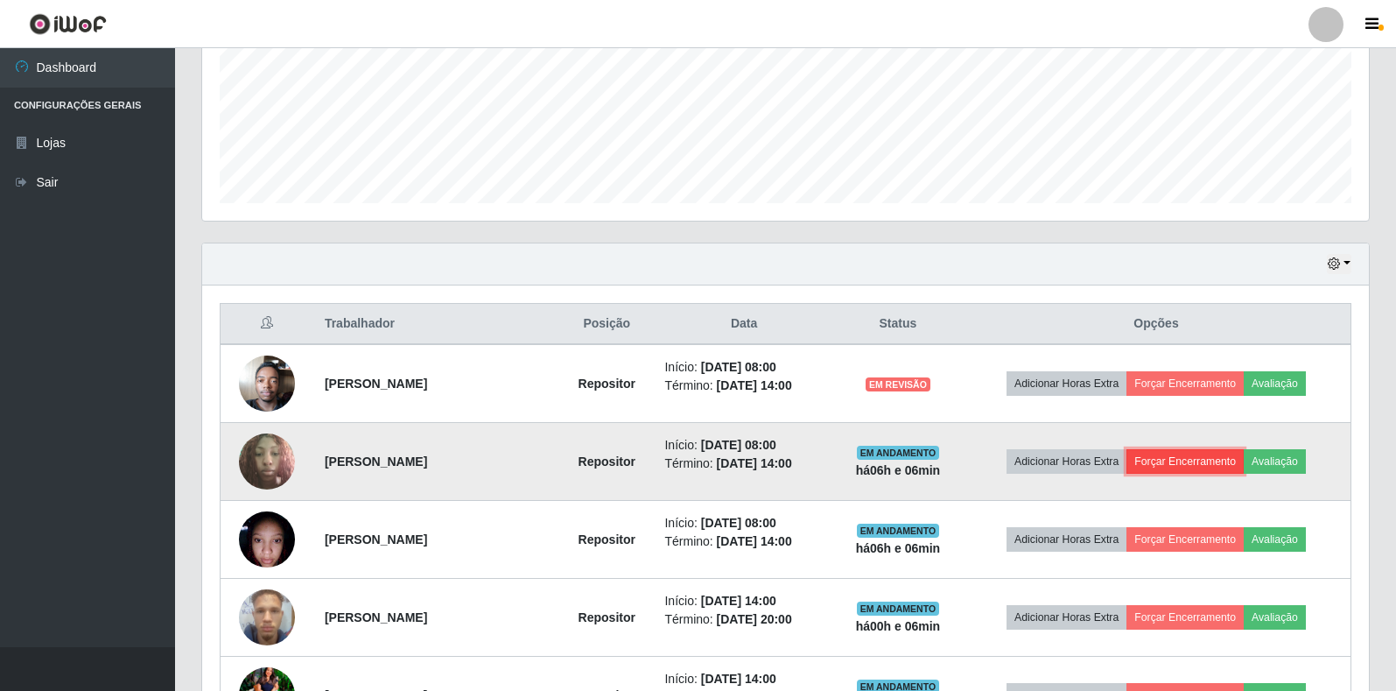
click at [1196, 464] on button "Forçar Encerramento" at bounding box center [1184, 461] width 117 height 25
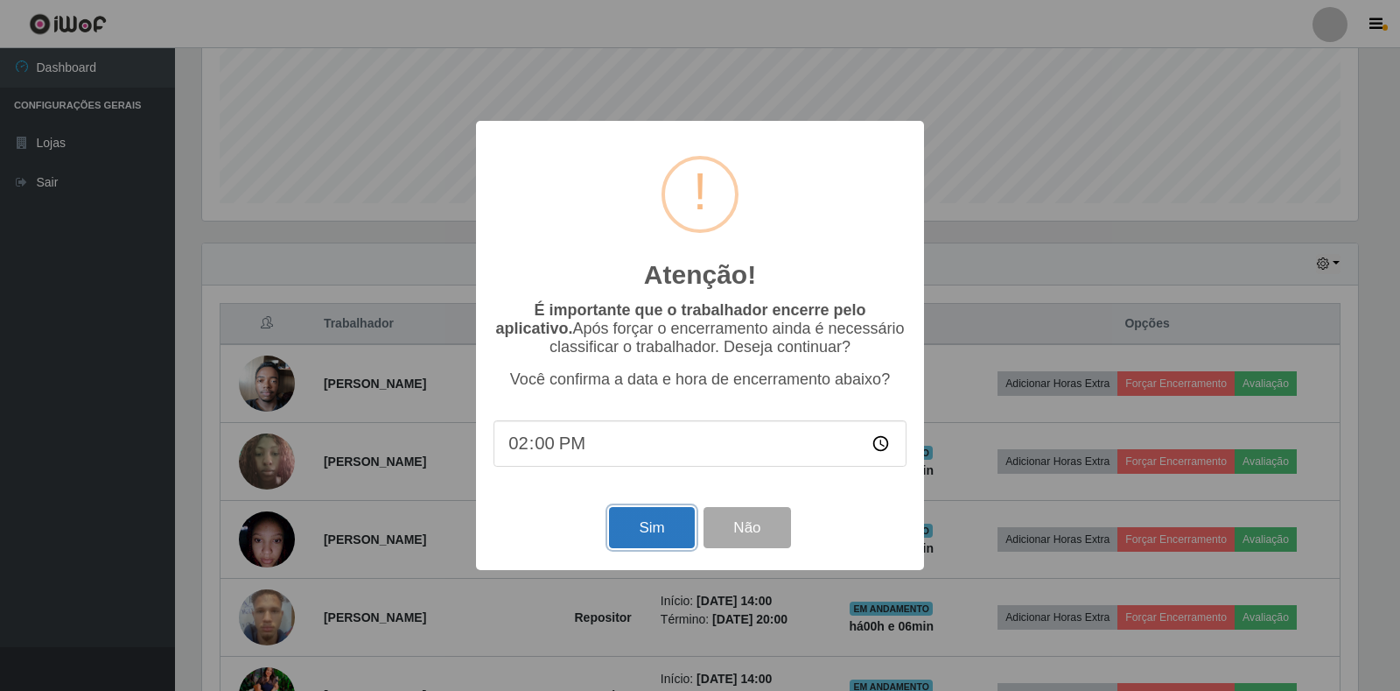
click at [656, 530] on button "Sim" at bounding box center [651, 527] width 85 height 41
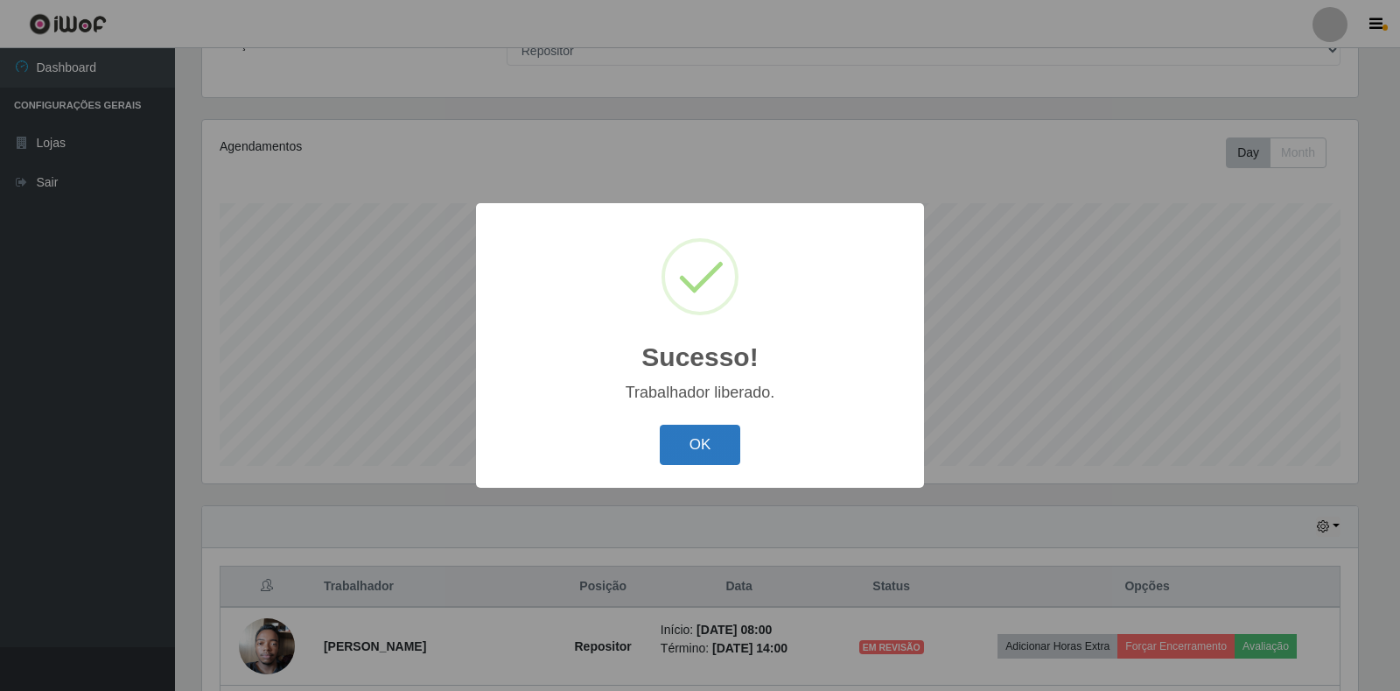
click at [695, 448] on button "OK" at bounding box center [700, 445] width 81 height 41
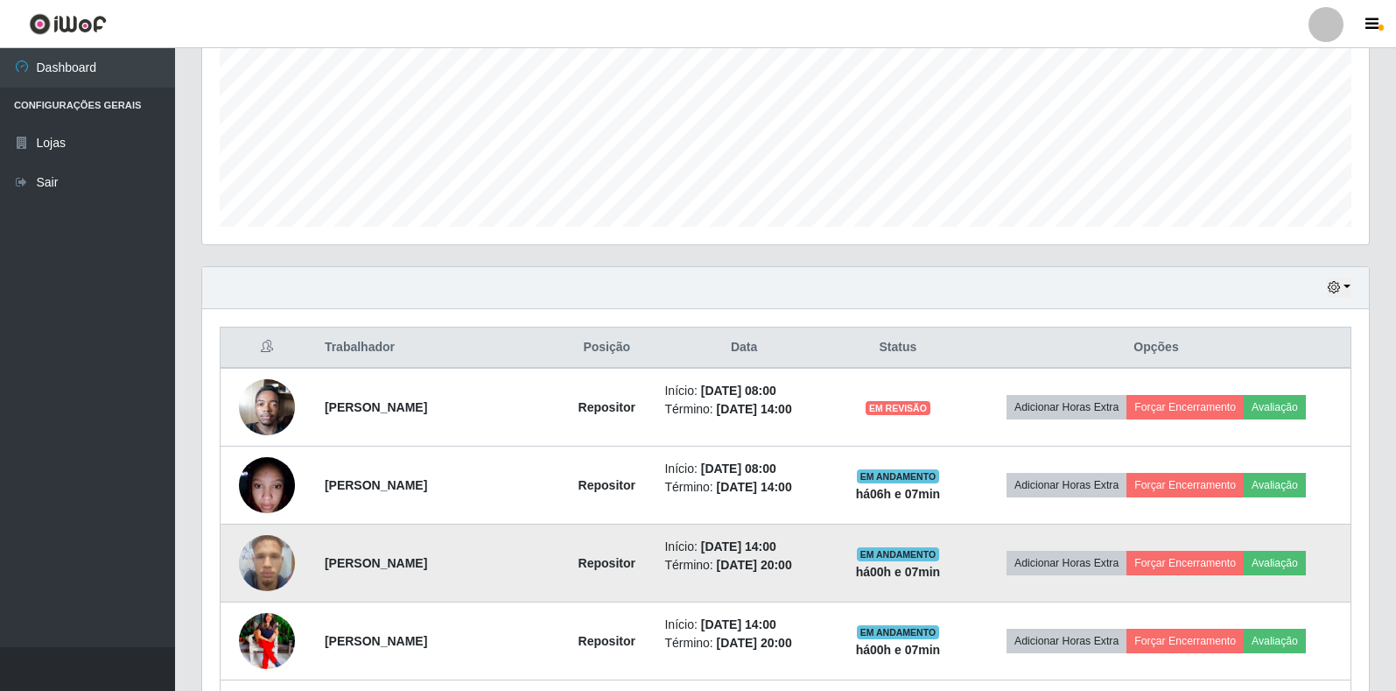
scroll to position [423, 0]
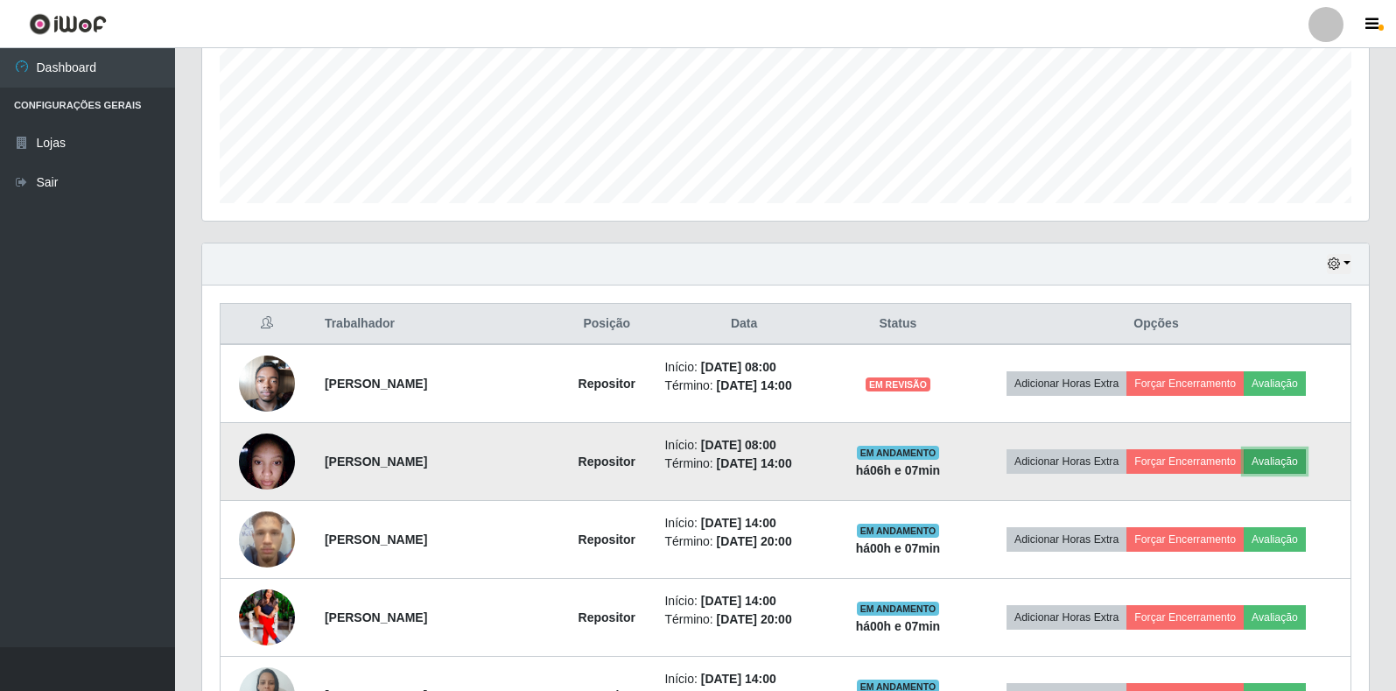
click at [1275, 467] on button "Avaliação" at bounding box center [1275, 461] width 62 height 25
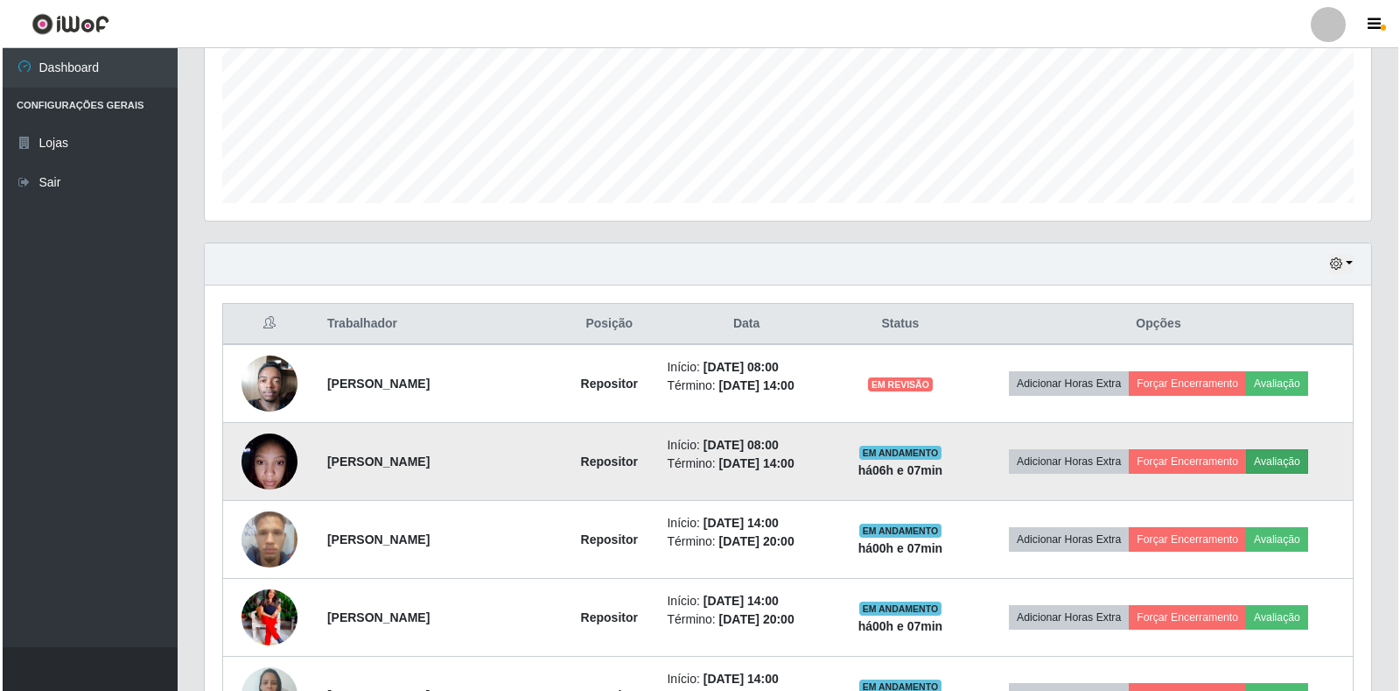
scroll to position [363, 1156]
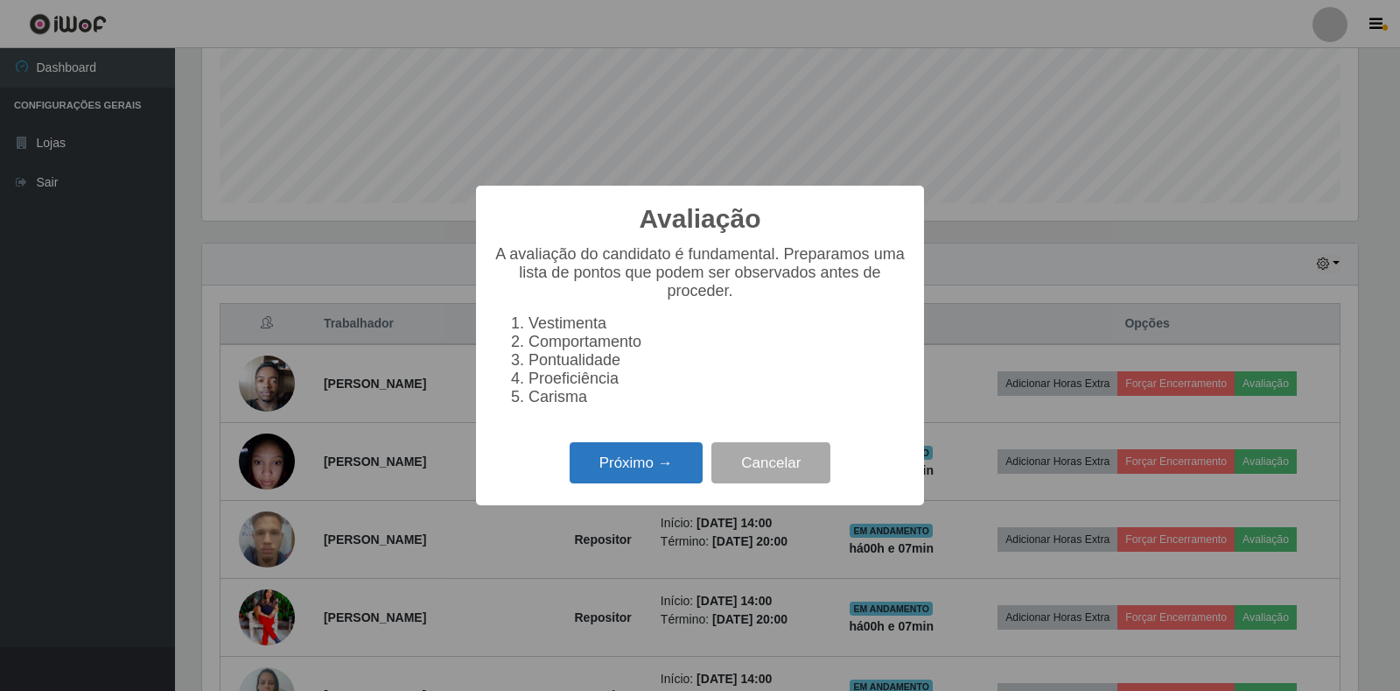
click at [656, 483] on button "Próximo →" at bounding box center [636, 462] width 133 height 41
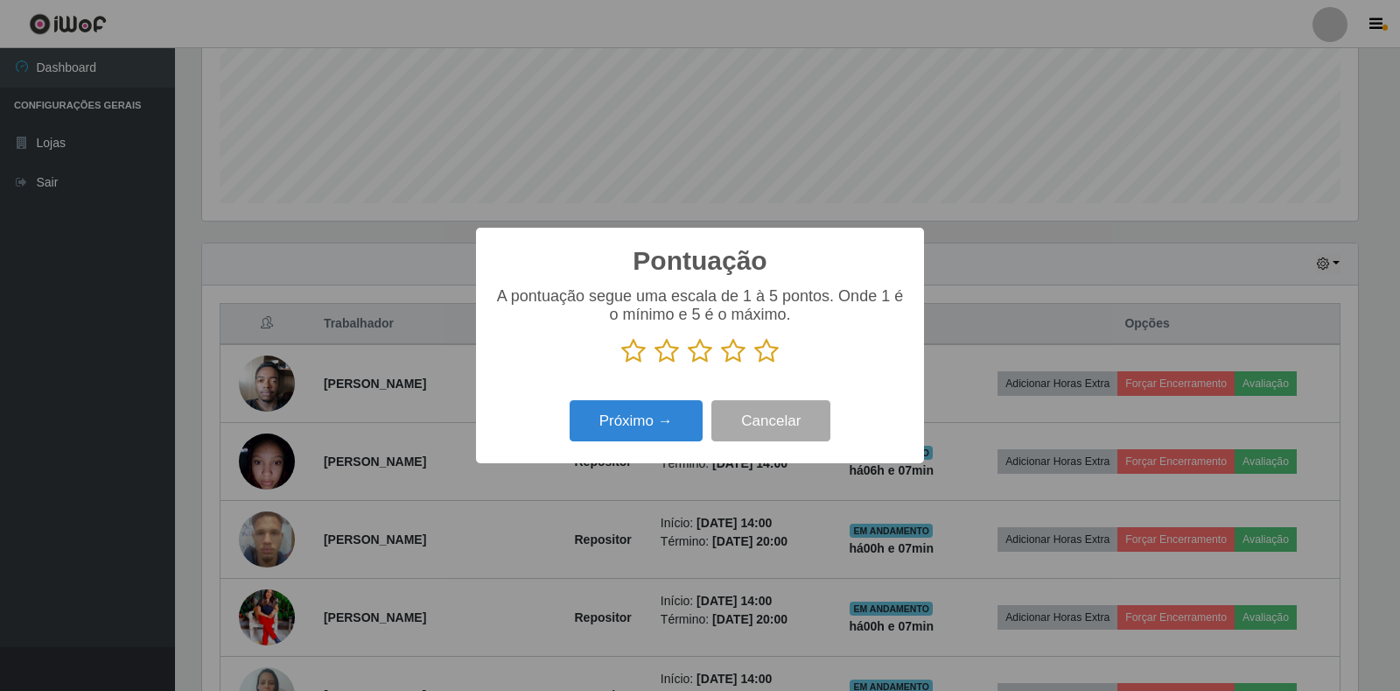
click at [766, 356] on icon at bounding box center [766, 351] width 25 height 26
click at [754, 364] on input "radio" at bounding box center [754, 364] width 0 height 0
click at [662, 422] on button "Próximo →" at bounding box center [636, 420] width 133 height 41
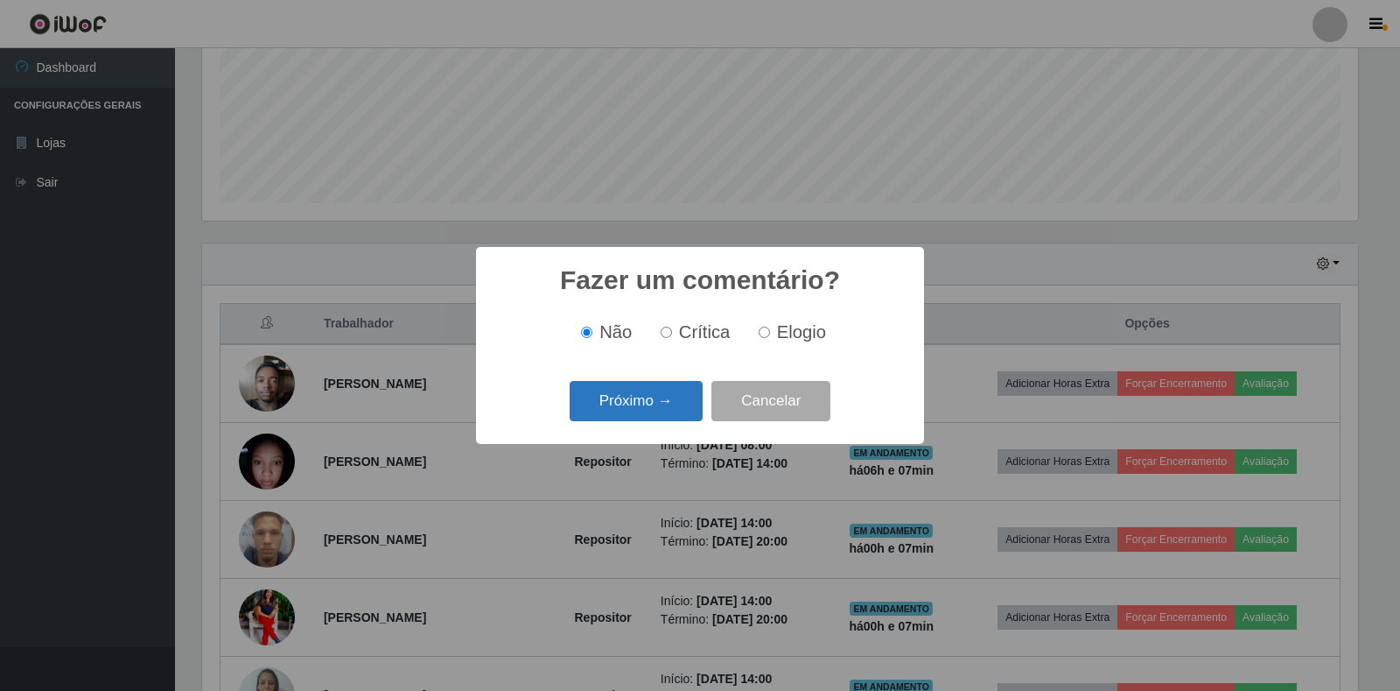
click at [663, 410] on button "Próximo →" at bounding box center [636, 401] width 133 height 41
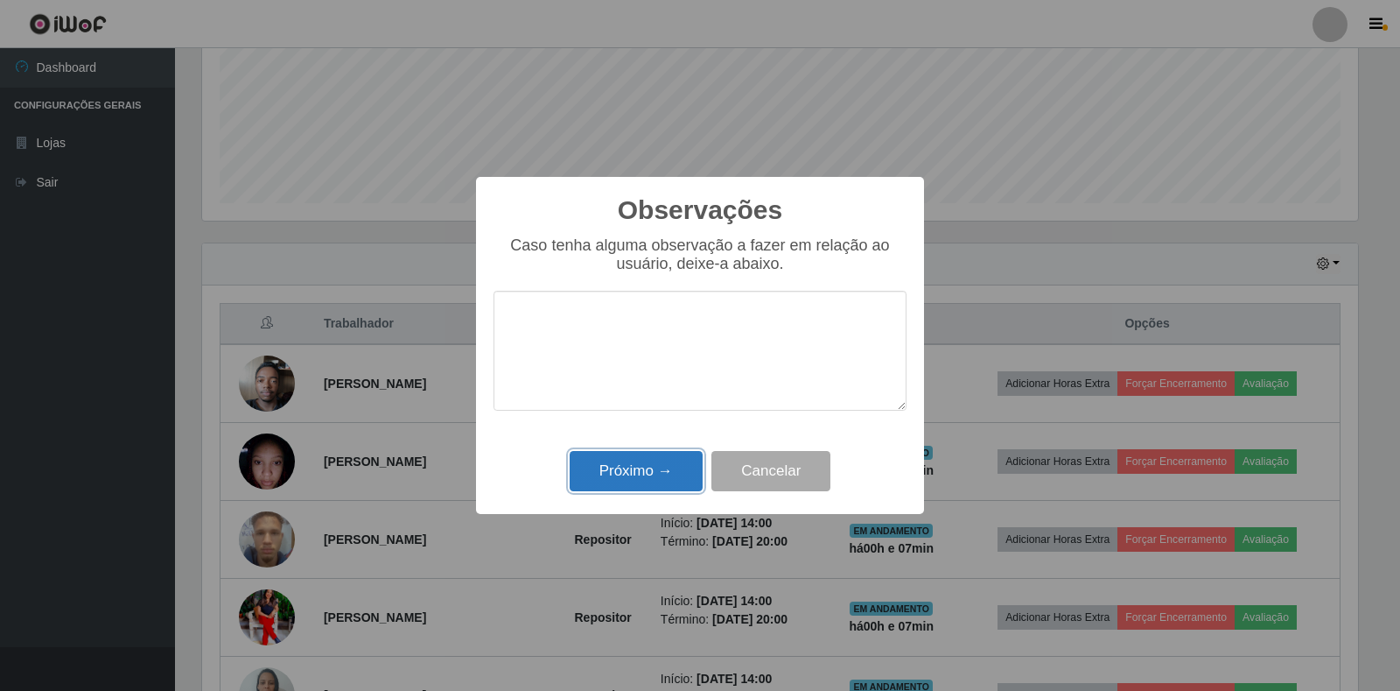
click at [648, 485] on button "Próximo →" at bounding box center [636, 471] width 133 height 41
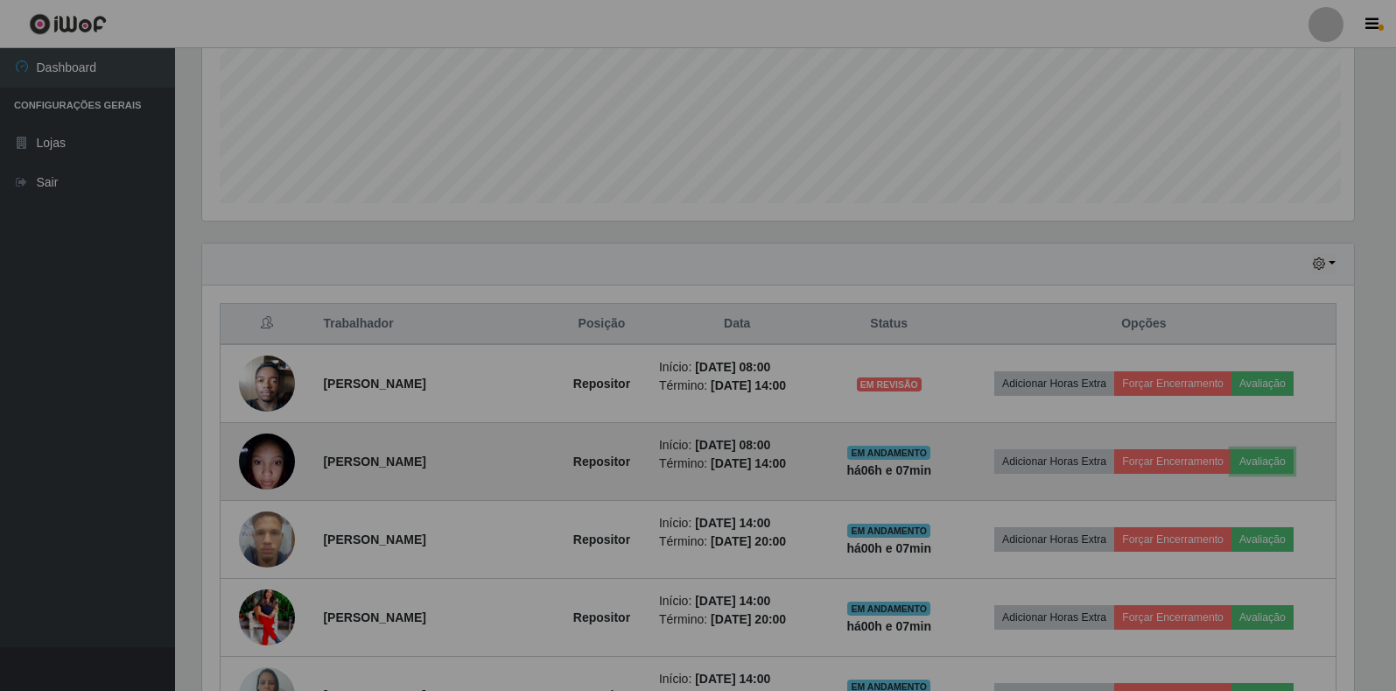
scroll to position [363, 1167]
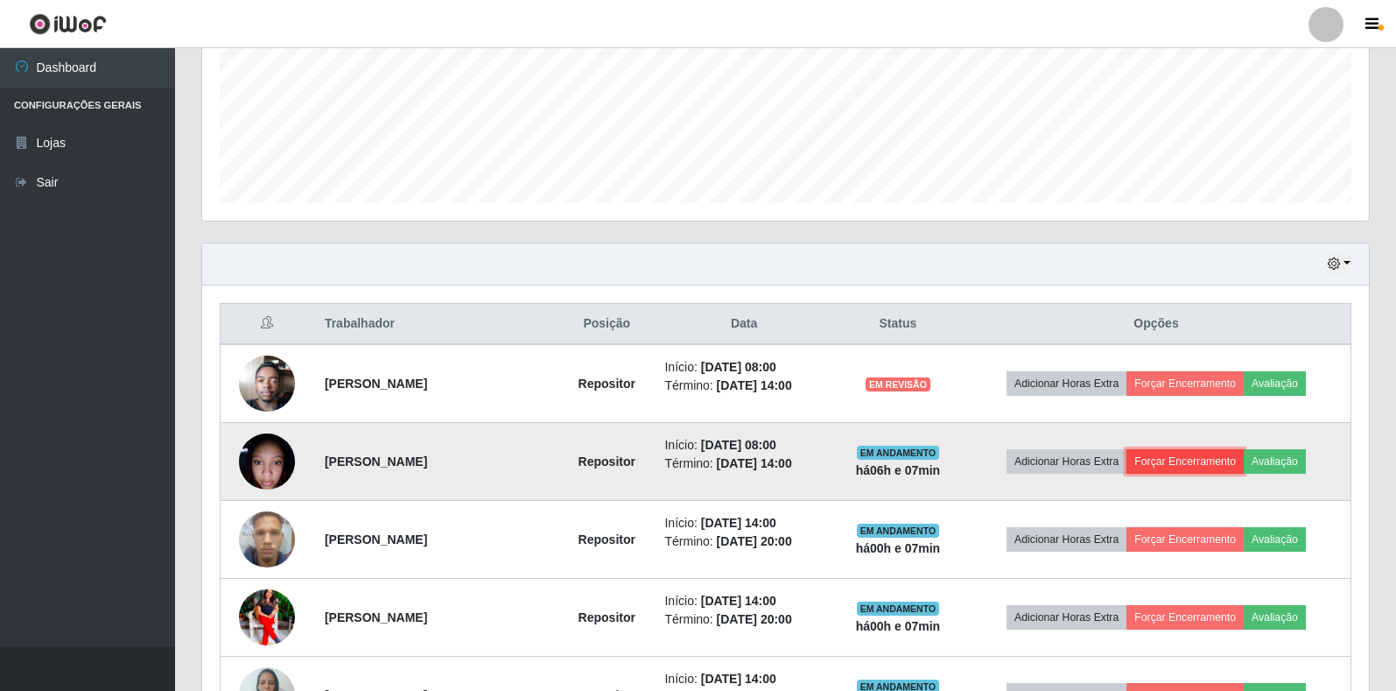
click at [1211, 458] on button "Forçar Encerramento" at bounding box center [1184, 461] width 117 height 25
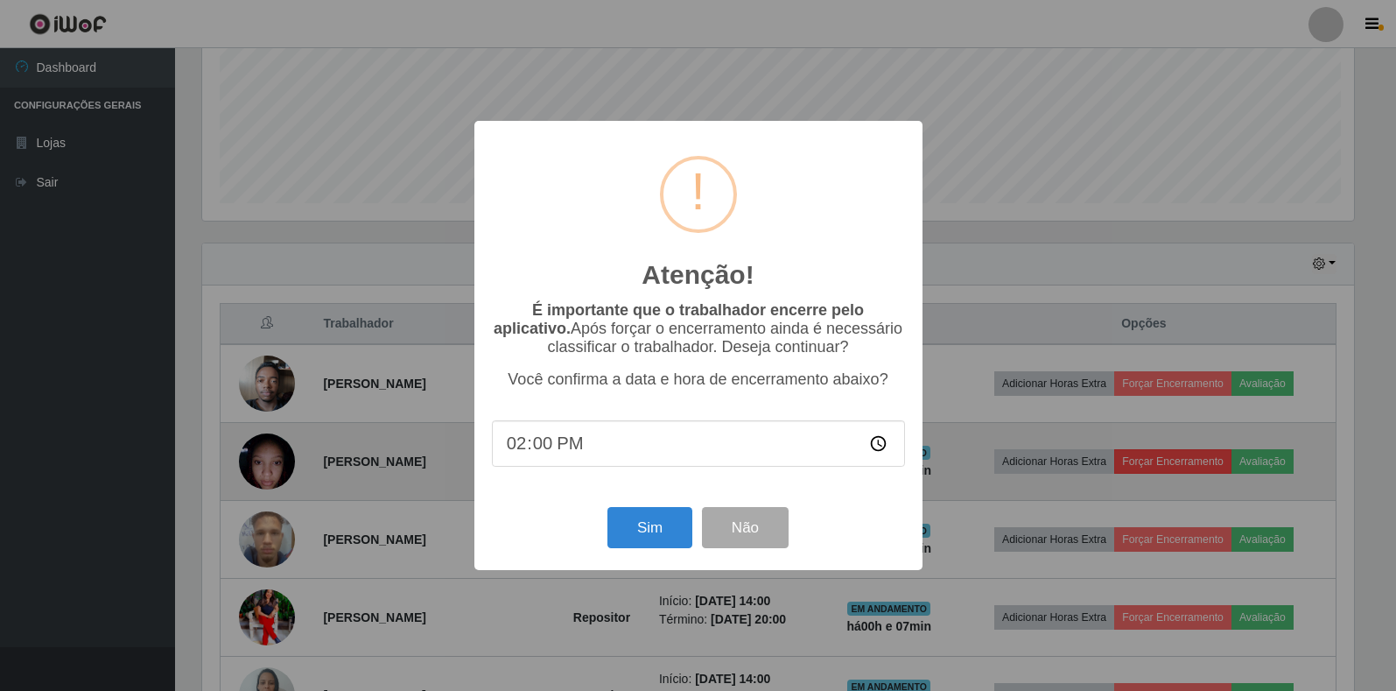
scroll to position [874922, 874129]
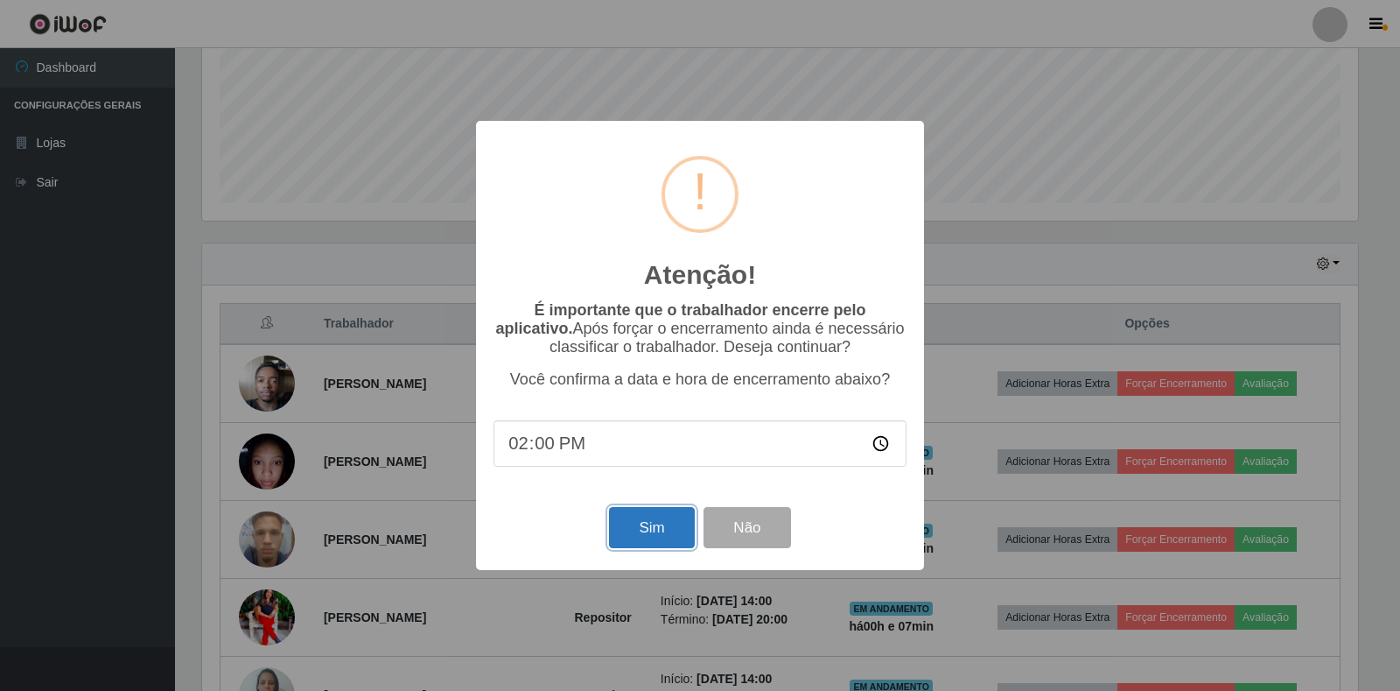
click at [677, 537] on button "Sim" at bounding box center [651, 527] width 85 height 41
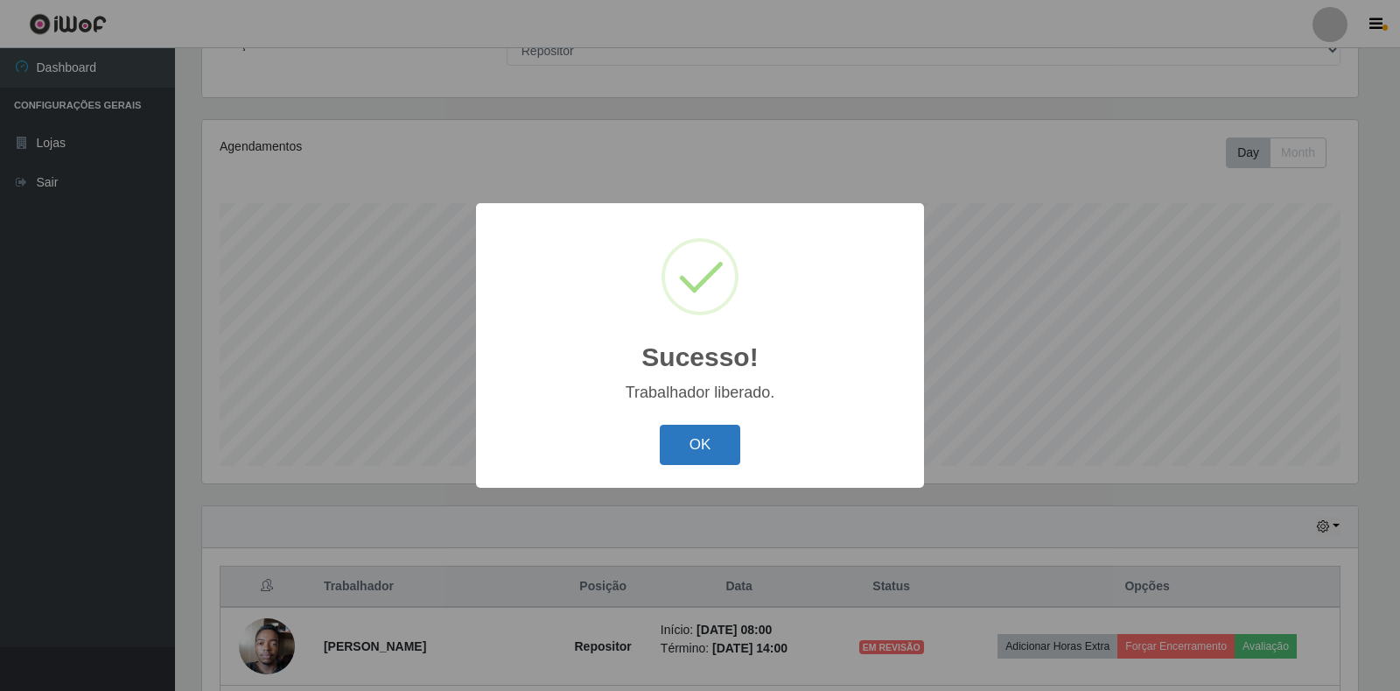
click at [677, 455] on button "OK" at bounding box center [700, 445] width 81 height 41
